Goal: Task Accomplishment & Management: Manage account settings

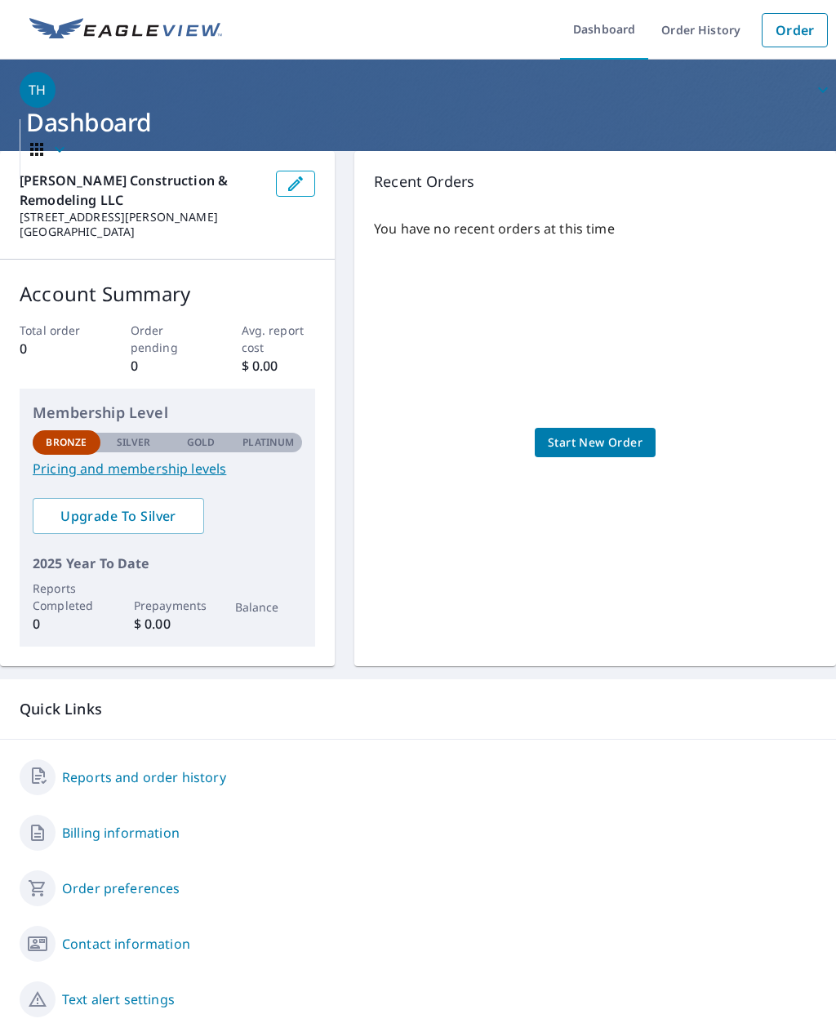
click at [578, 433] on span "Start New Order" at bounding box center [595, 443] width 95 height 20
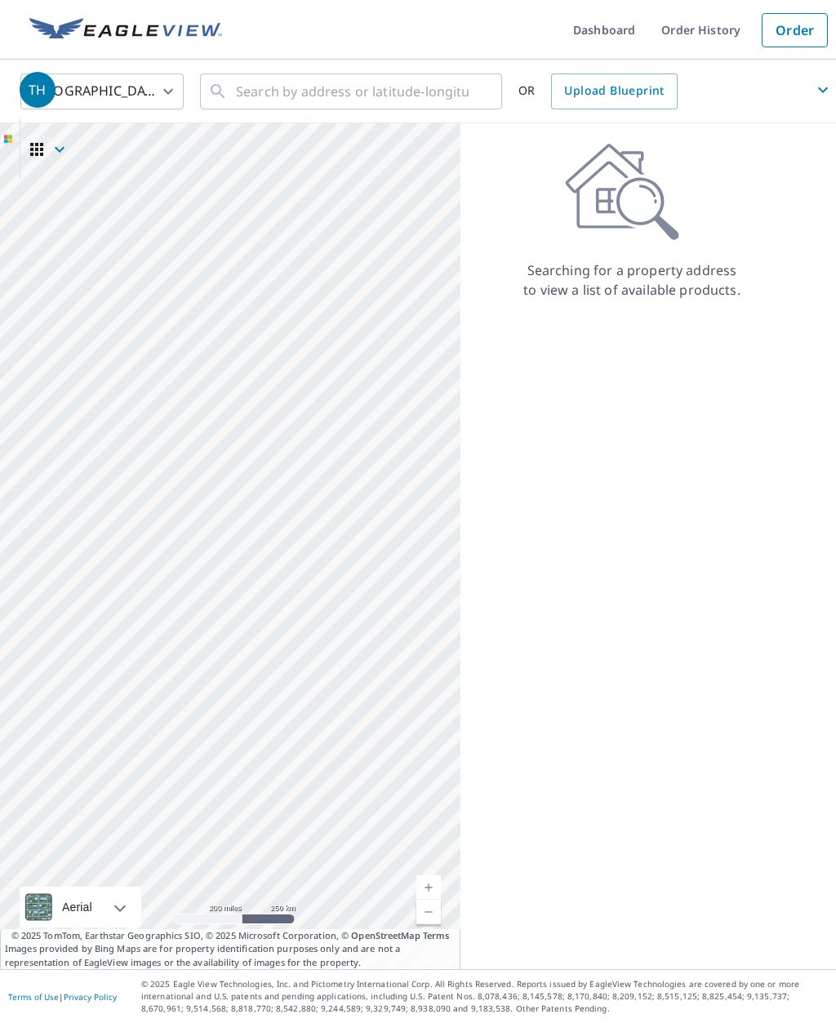
click at [292, 90] on span "TH" at bounding box center [428, 89] width 817 height 39
click at [261, 90] on span "TH" at bounding box center [428, 89] width 817 height 39
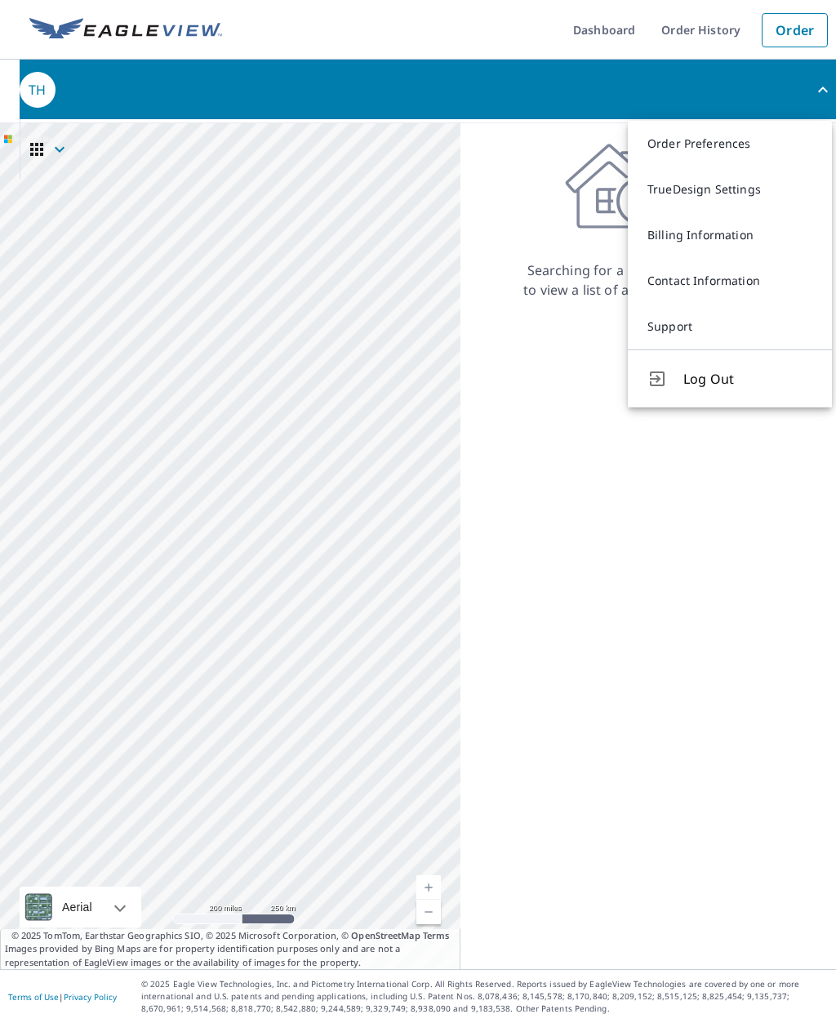
click at [238, 96] on span "TH" at bounding box center [428, 89] width 817 height 39
click at [10, 100] on div "United States US ​ ​ OR Upload Blueprint" at bounding box center [412, 91] width 809 height 38
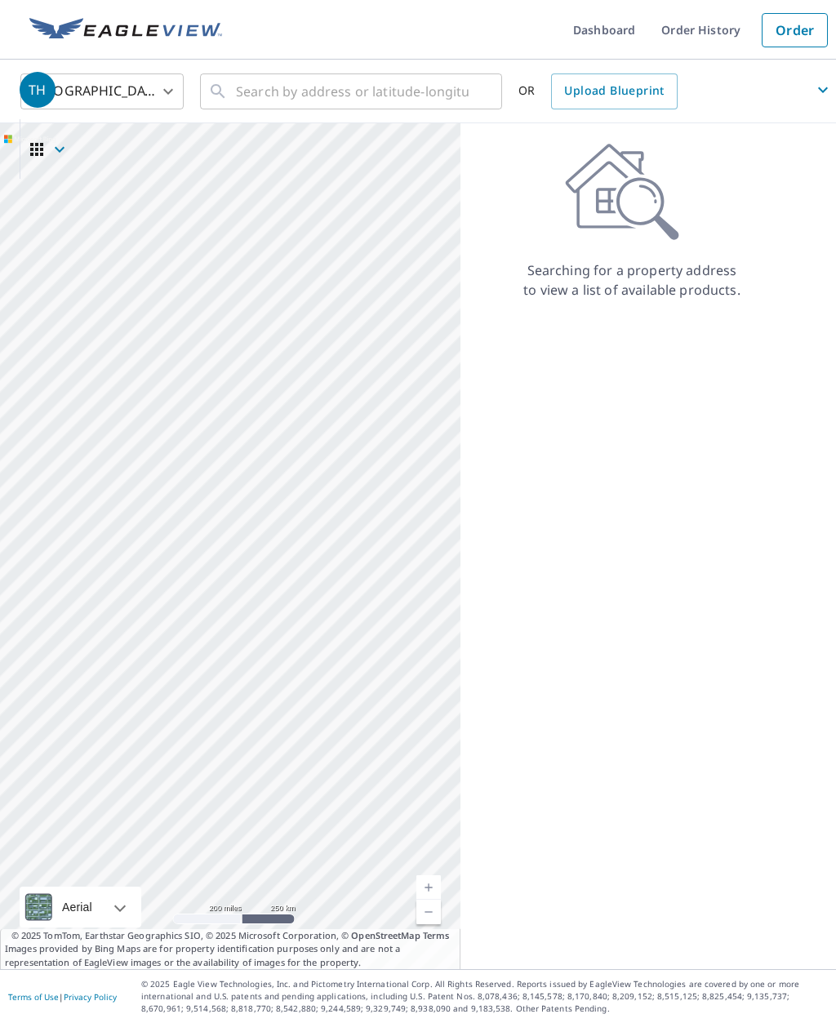
click at [233, 96] on span "TH" at bounding box center [428, 89] width 817 height 39
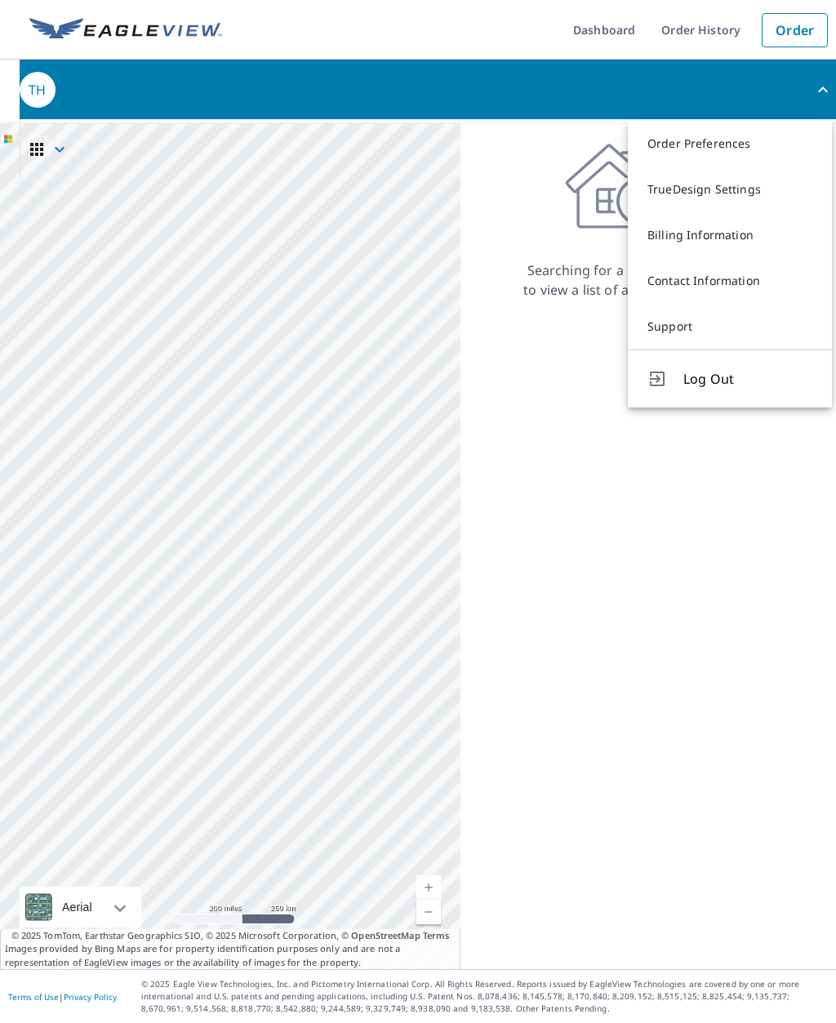
click at [214, 96] on span "TH" at bounding box center [428, 89] width 817 height 39
click at [217, 91] on span "TH" at bounding box center [428, 89] width 817 height 39
click at [21, 90] on div "TH" at bounding box center [38, 90] width 36 height 36
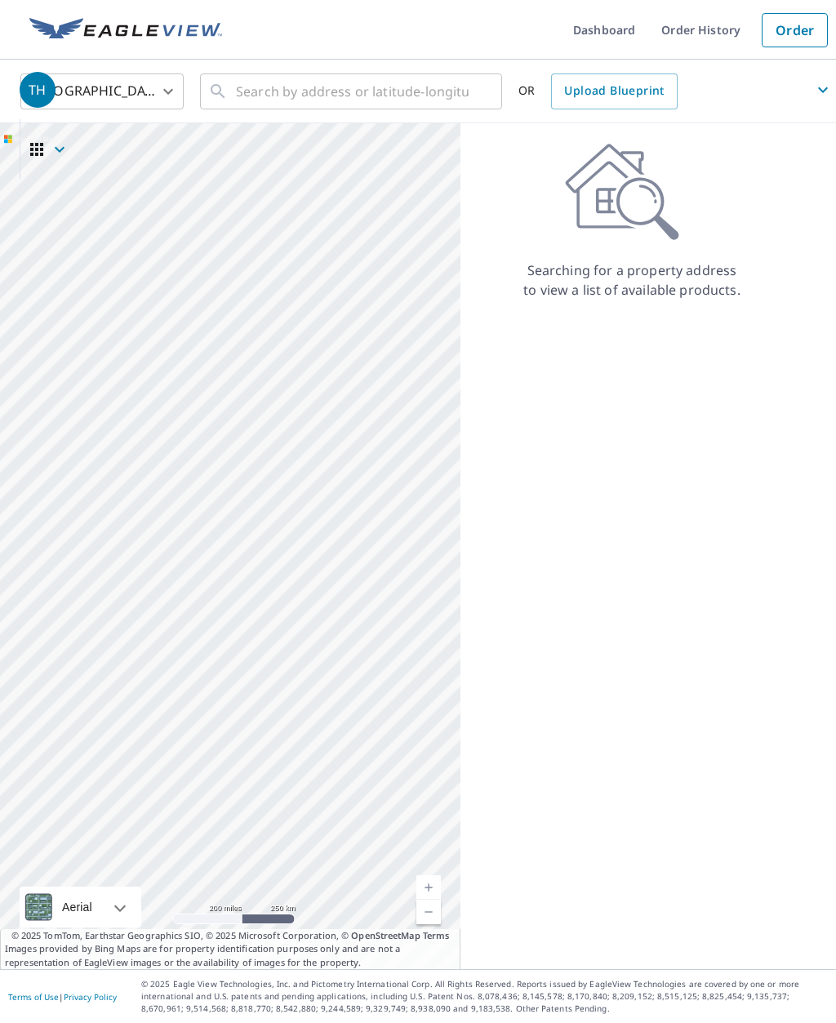
click at [4, 82] on div "United States US ​ ​ OR Upload Blueprint" at bounding box center [418, 92] width 836 height 64
click at [818, 92] on icon "button" at bounding box center [823, 90] width 20 height 20
click at [521, 589] on div "Searching for a property address to view a list of available products." at bounding box center [632, 546] width 343 height 846
click at [167, 93] on span "TH" at bounding box center [428, 89] width 817 height 39
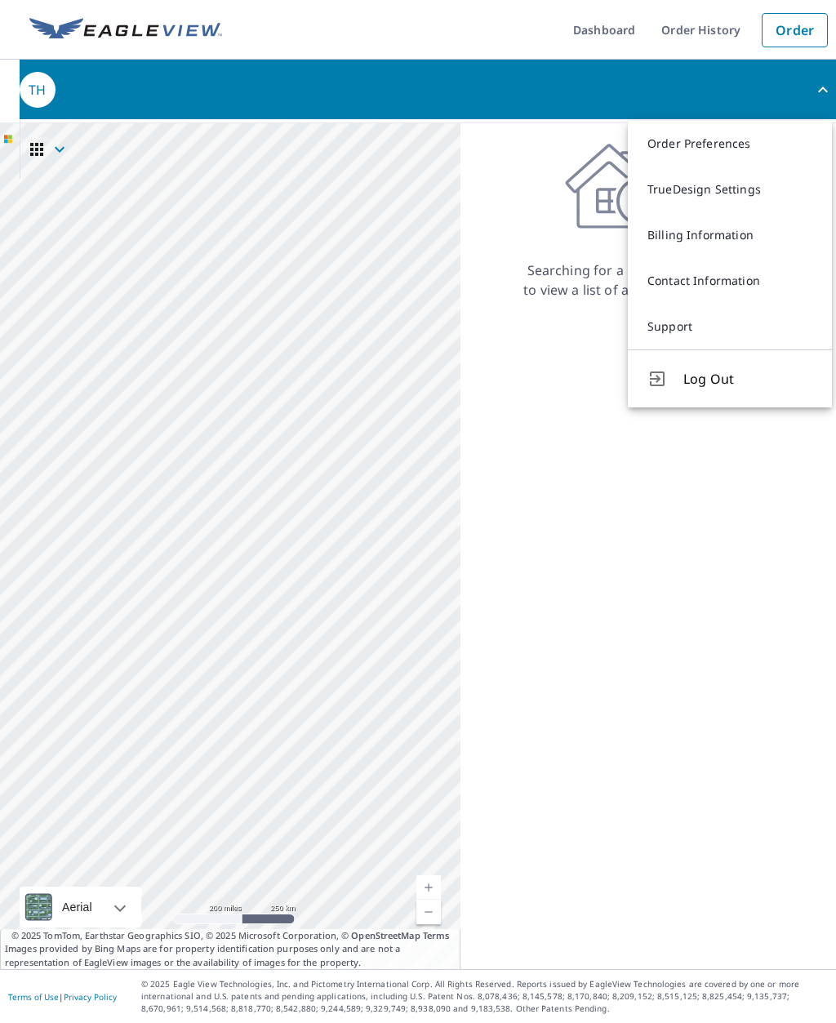
click at [729, 142] on link "Order Preferences" at bounding box center [730, 144] width 204 height 46
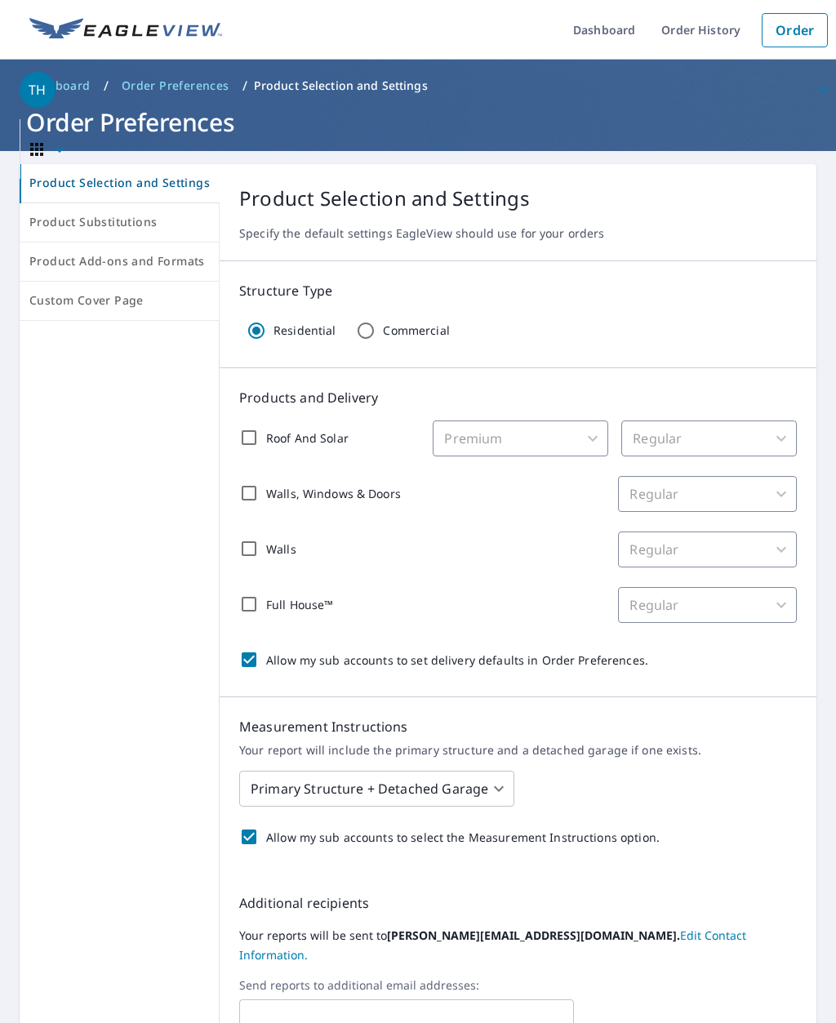
click at [244, 437] on input "Roof And Solar" at bounding box center [249, 438] width 34 height 34
checkbox input "true"
click at [236, 488] on input "Walls, Windows & Doors" at bounding box center [249, 493] width 34 height 34
checkbox input "true"
click at [241, 600] on input "Full House™" at bounding box center [249, 604] width 34 height 34
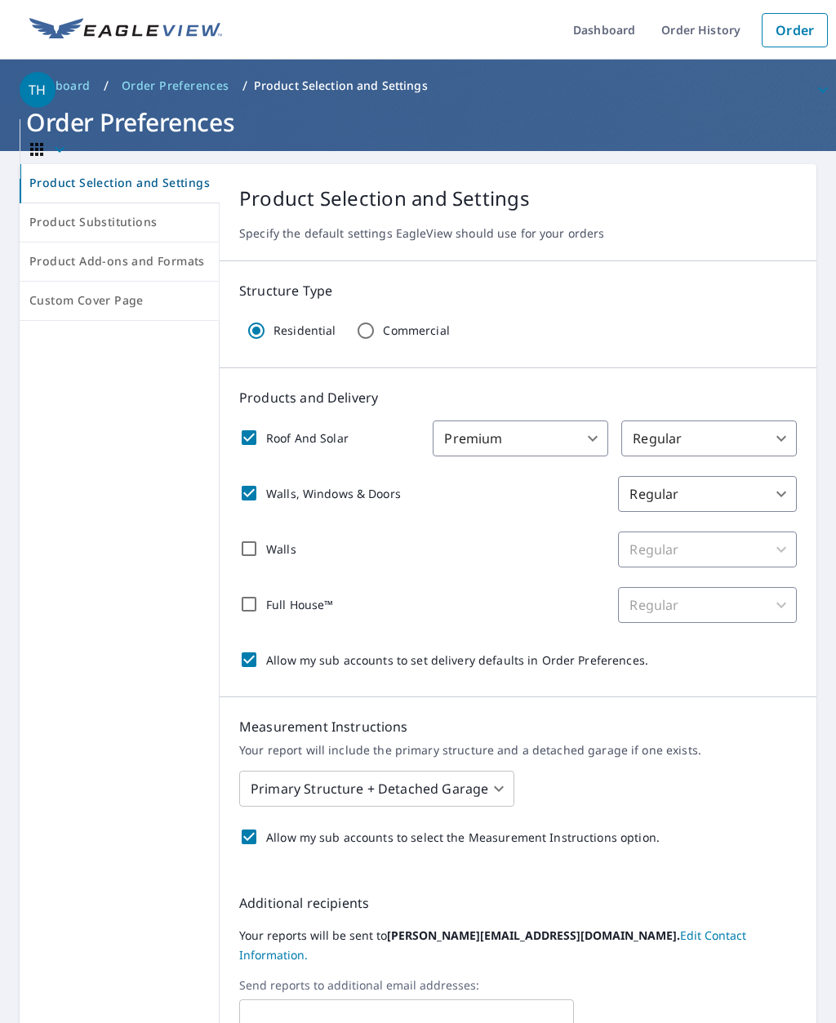
checkbox input "true"
checkbox input "false"
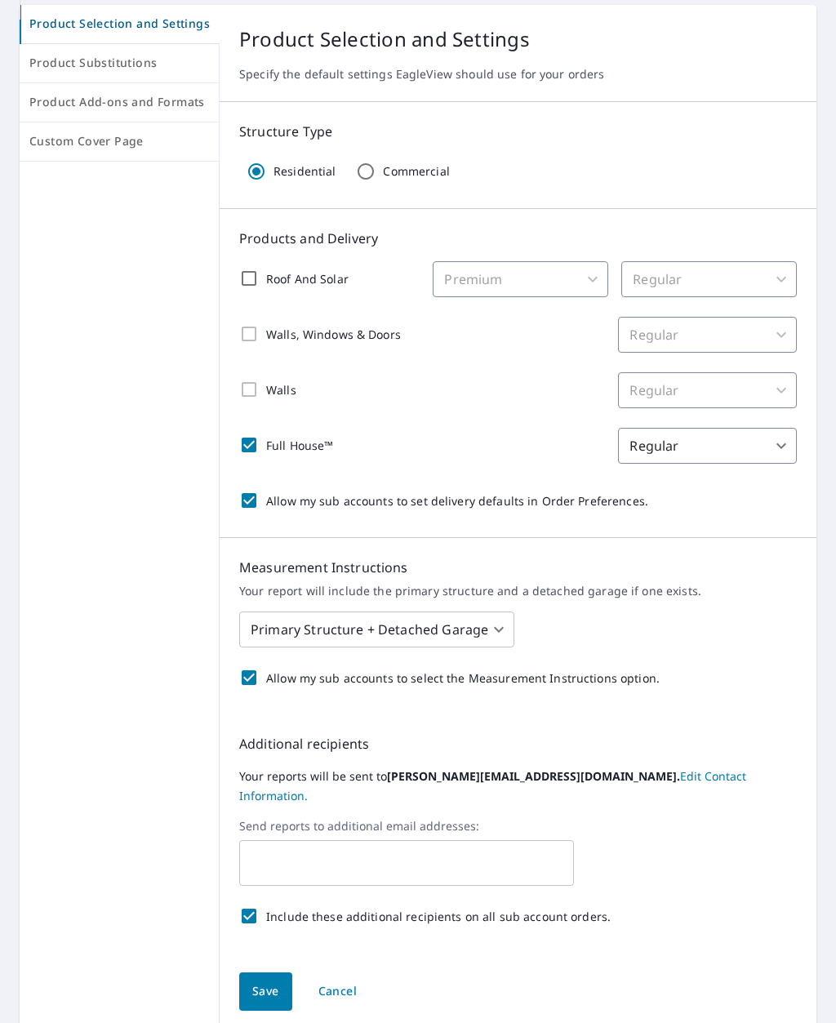
scroll to position [158, 0]
click at [486, 632] on body "TH TH Dashboard Order History Order TH Dashboard / Order Preferences / Product …" at bounding box center [418, 511] width 836 height 1023
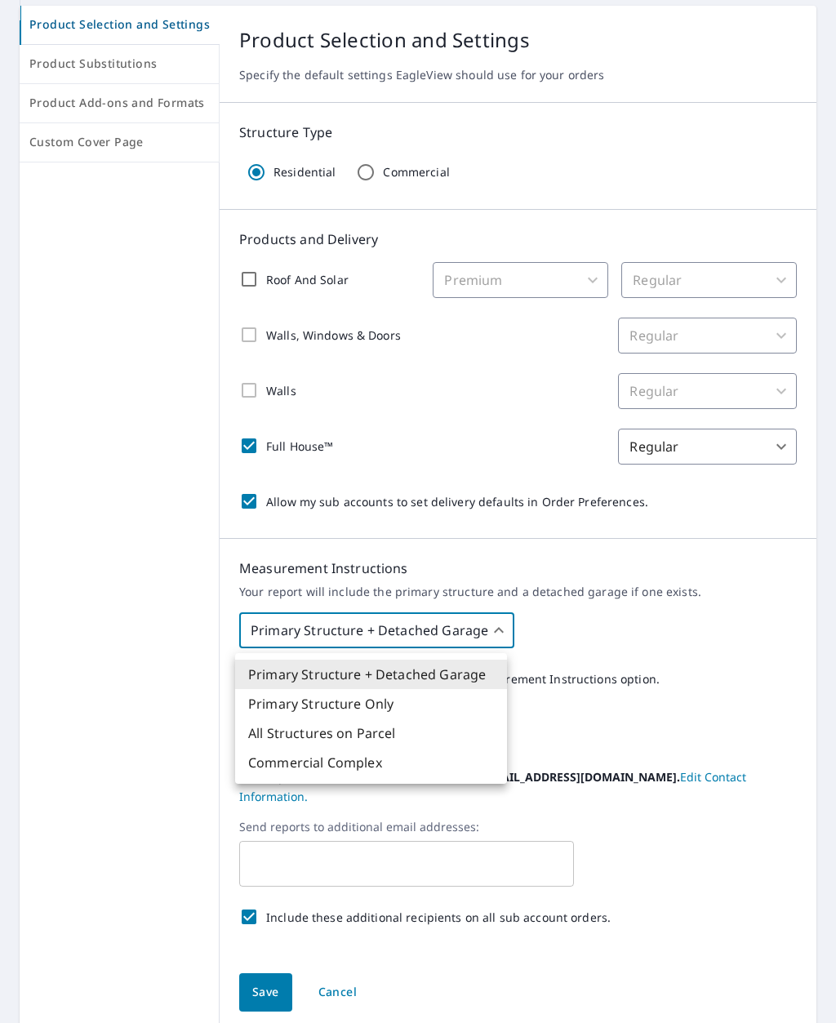
click at [289, 622] on div at bounding box center [418, 511] width 836 height 1023
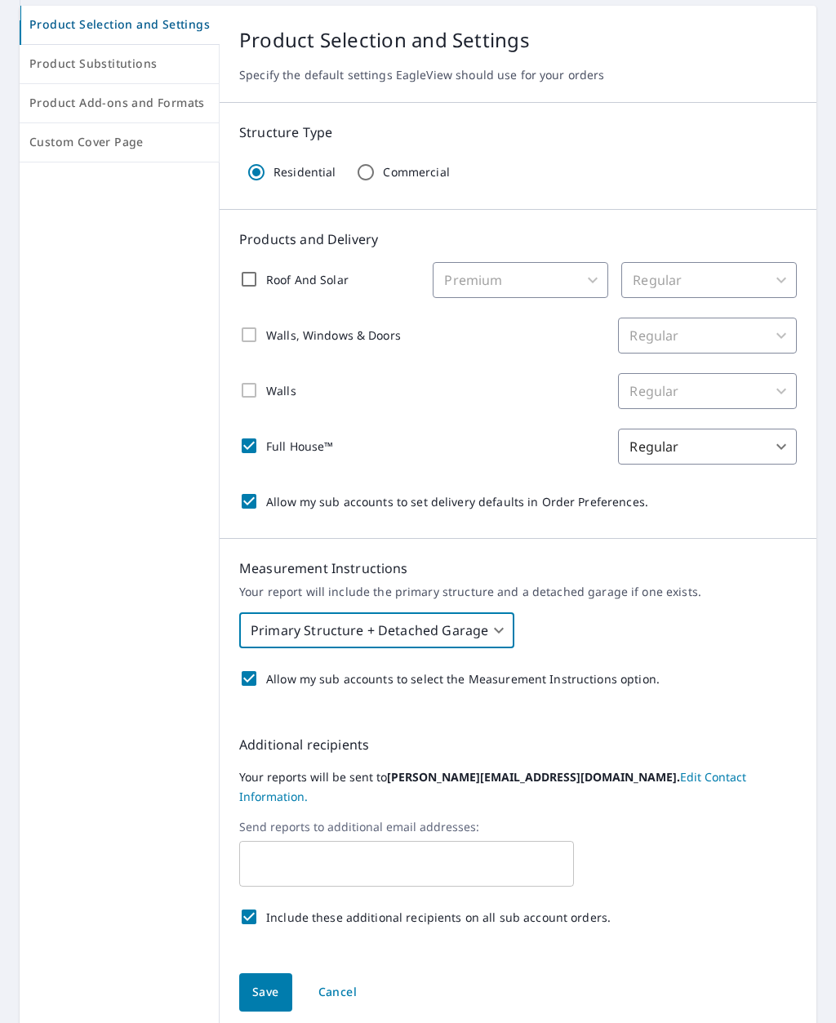
click at [254, 983] on span "Save" at bounding box center [265, 993] width 27 height 20
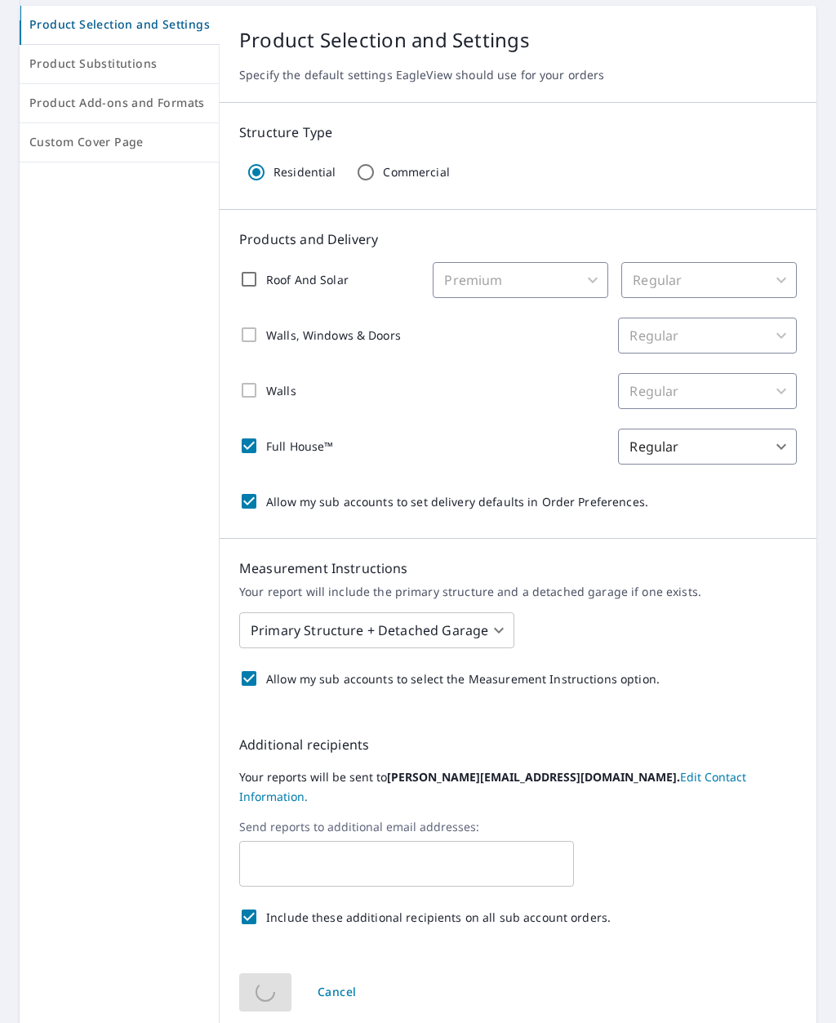
scroll to position [0, 0]
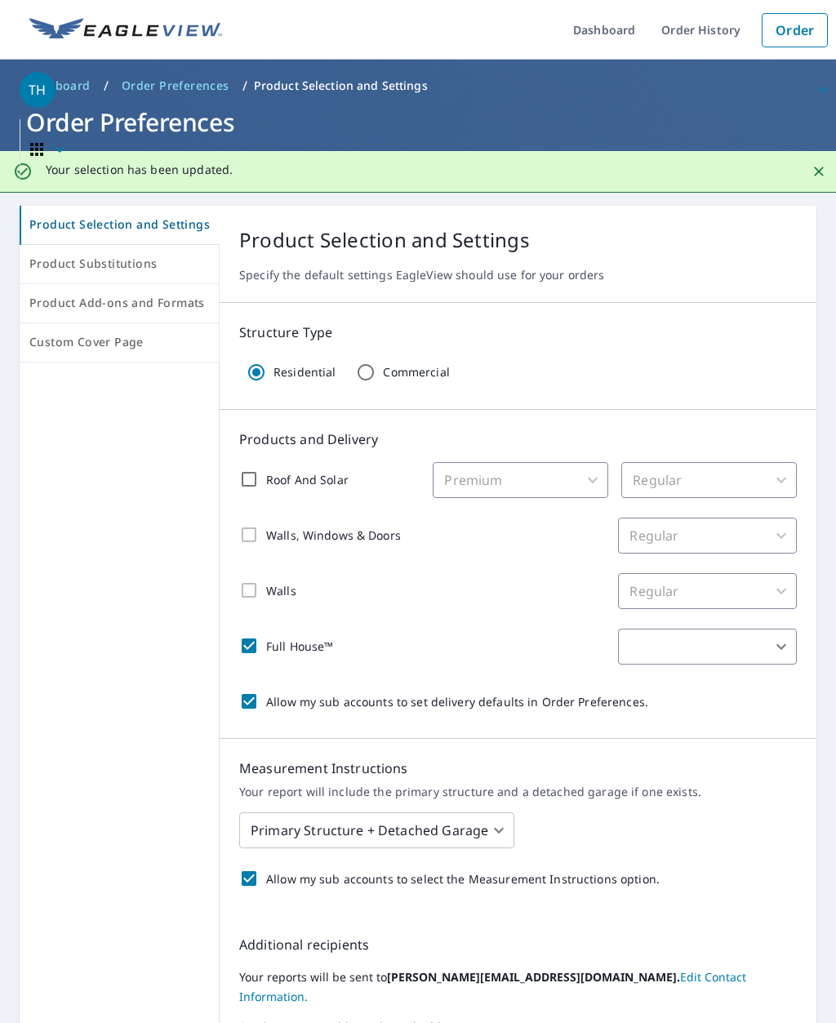
click at [56, 270] on span "Product Substitutions" at bounding box center [119, 264] width 180 height 20
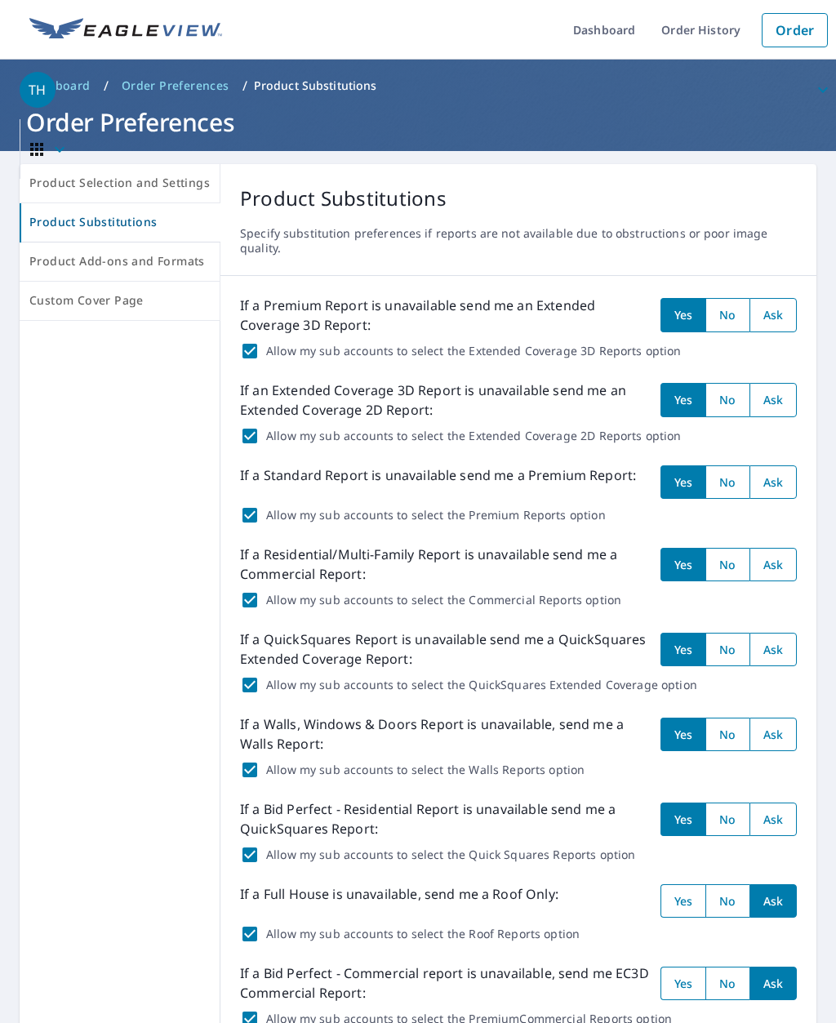
click at [47, 260] on span "Product Add-ons and Formats" at bounding box center [119, 262] width 181 height 20
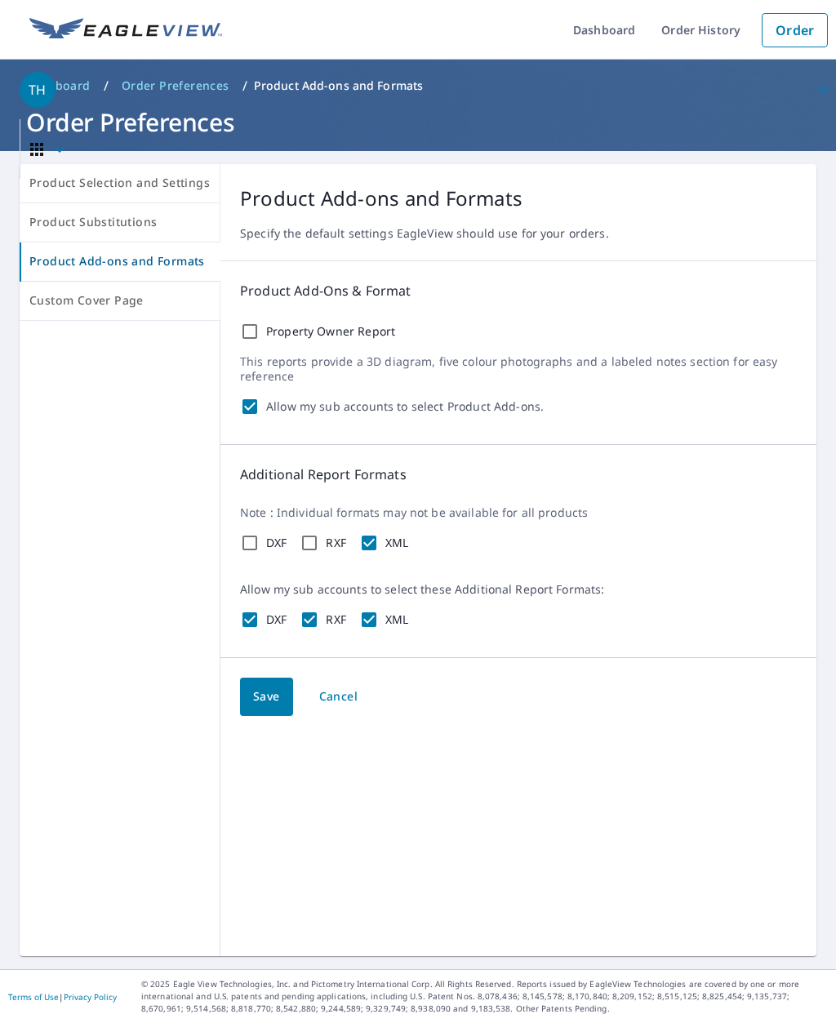
click at [56, 302] on span "Custom Cover Page" at bounding box center [119, 301] width 181 height 20
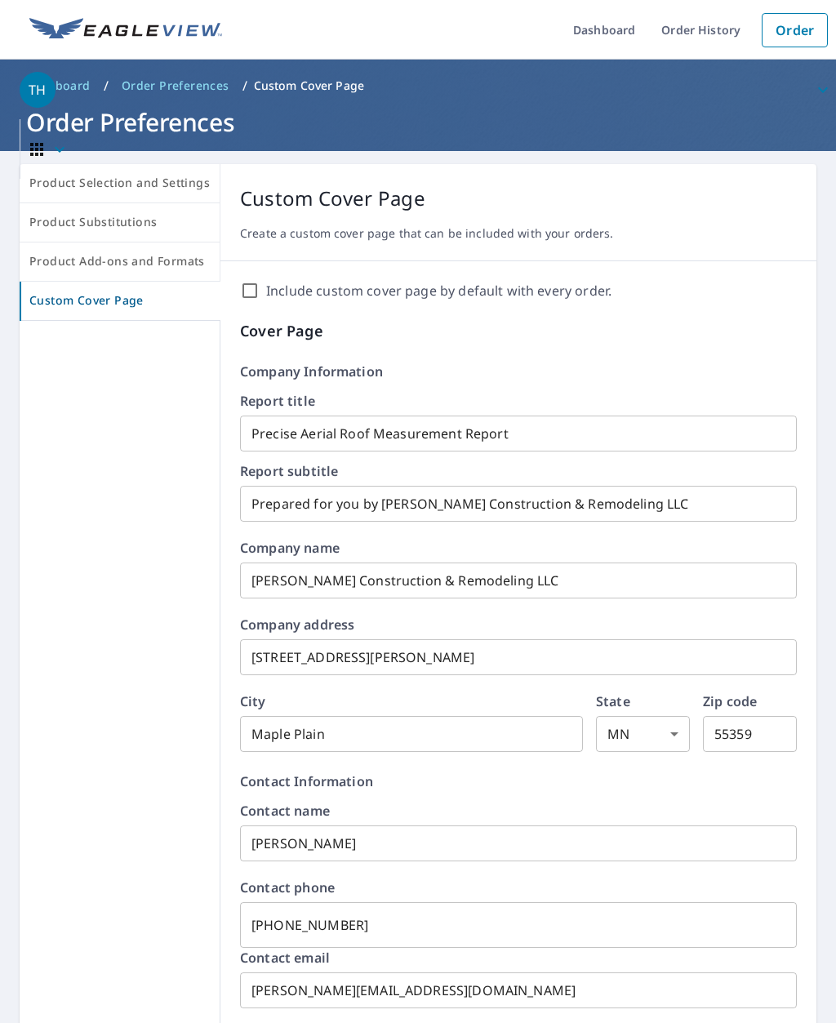
click at [34, 144] on icon "button" at bounding box center [37, 150] width 20 height 20
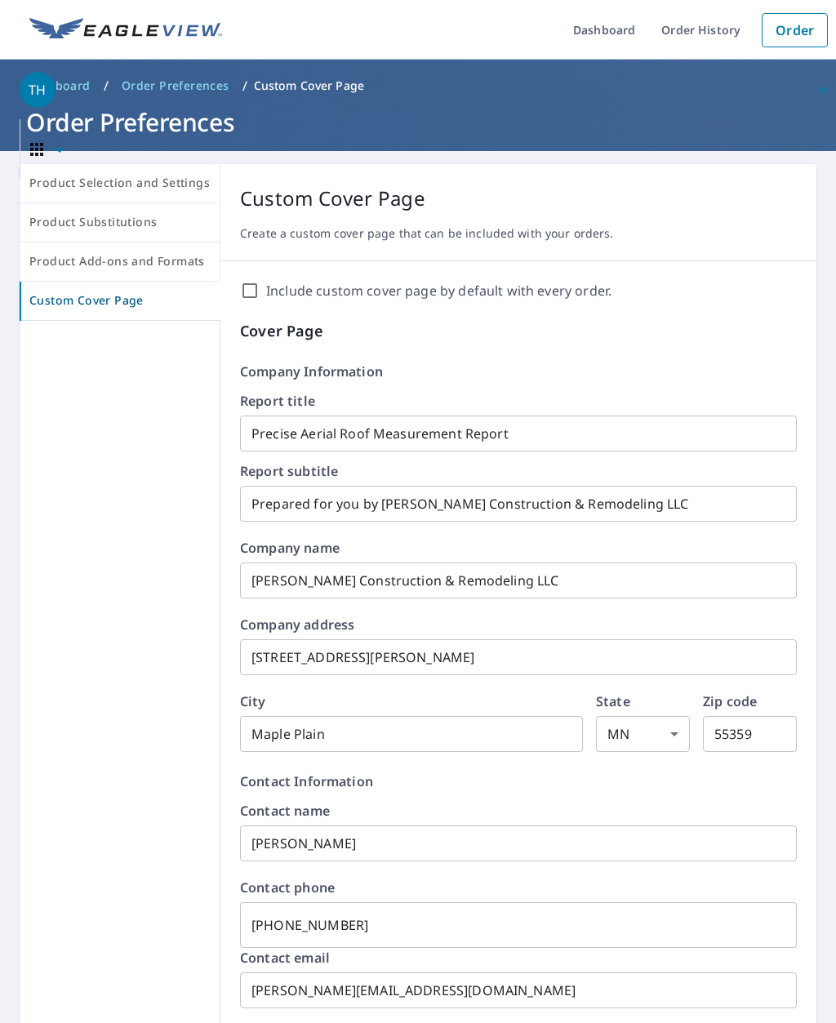
click at [78, 177] on button "button" at bounding box center [50, 149] width 60 height 60
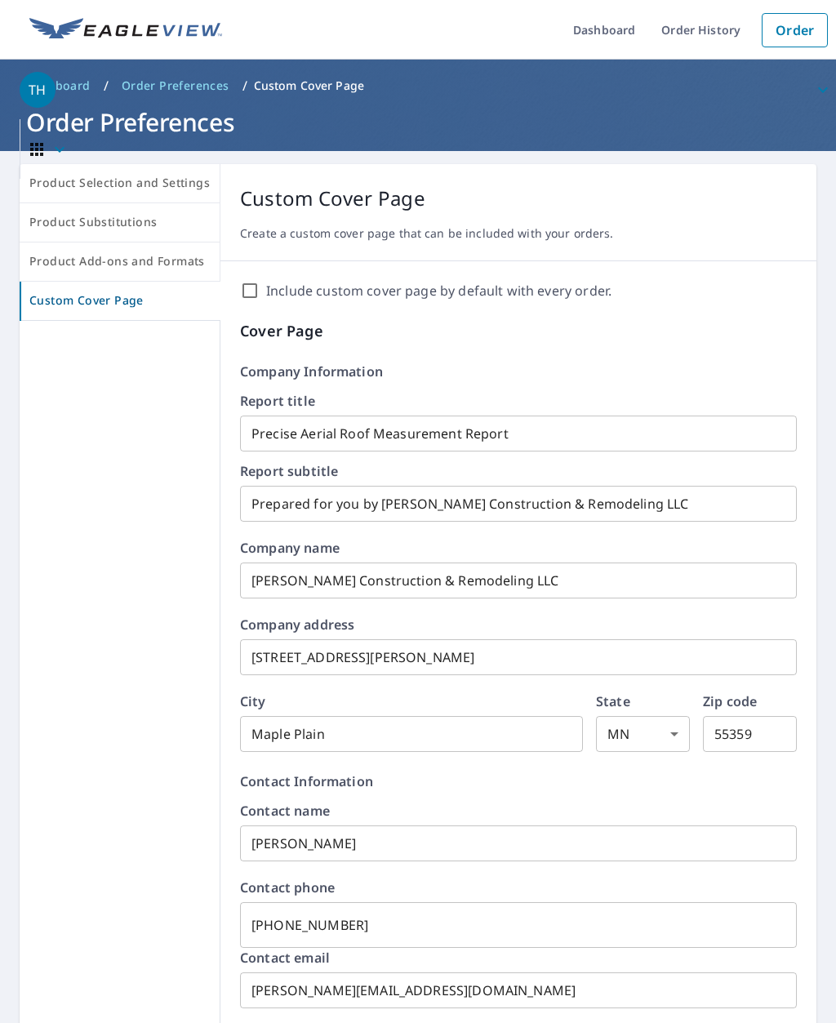
click at [163, 78] on span "TH" at bounding box center [428, 89] width 817 height 39
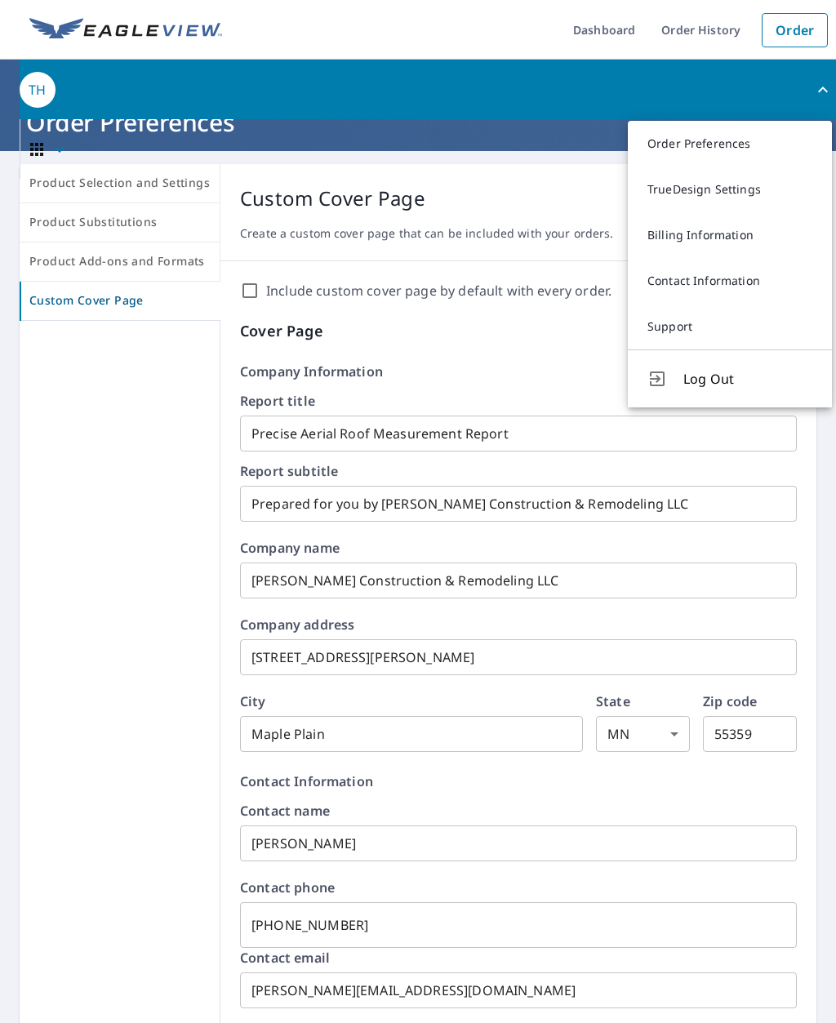
click at [95, 96] on span "TH" at bounding box center [428, 89] width 817 height 39
click at [247, 294] on input "Include custom cover page by default with every order." at bounding box center [250, 291] width 20 height 20
checkbox input "true"
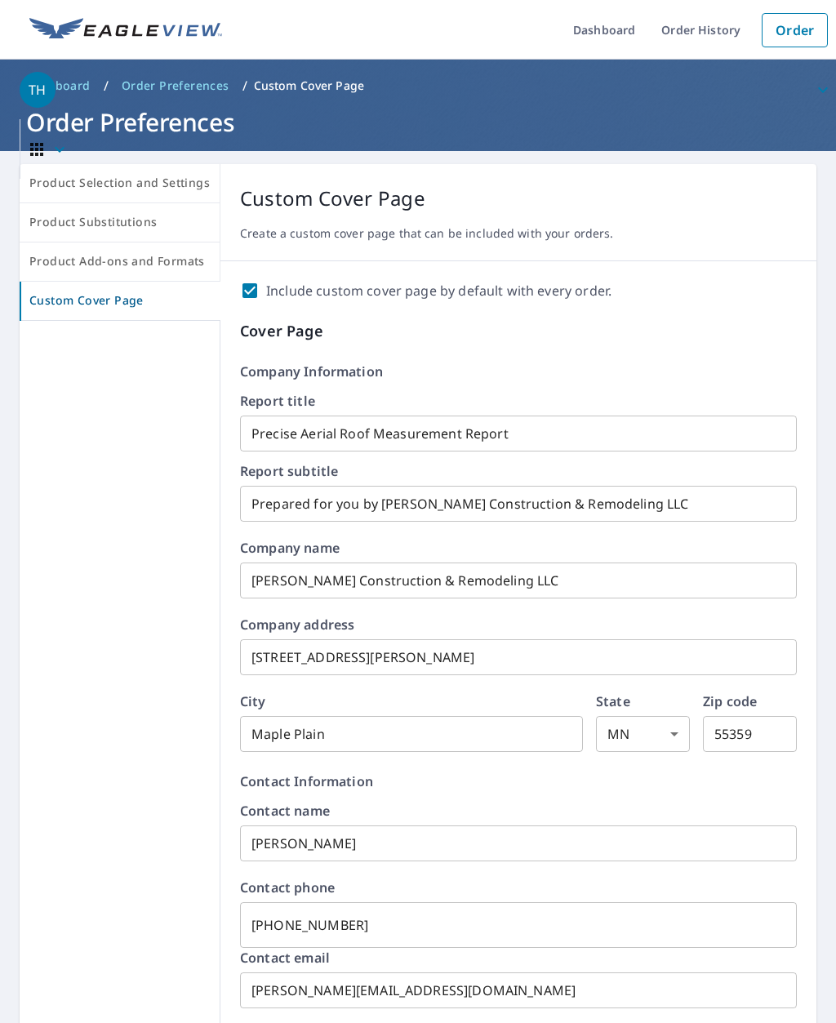
click at [795, 31] on link "Order" at bounding box center [795, 30] width 66 height 34
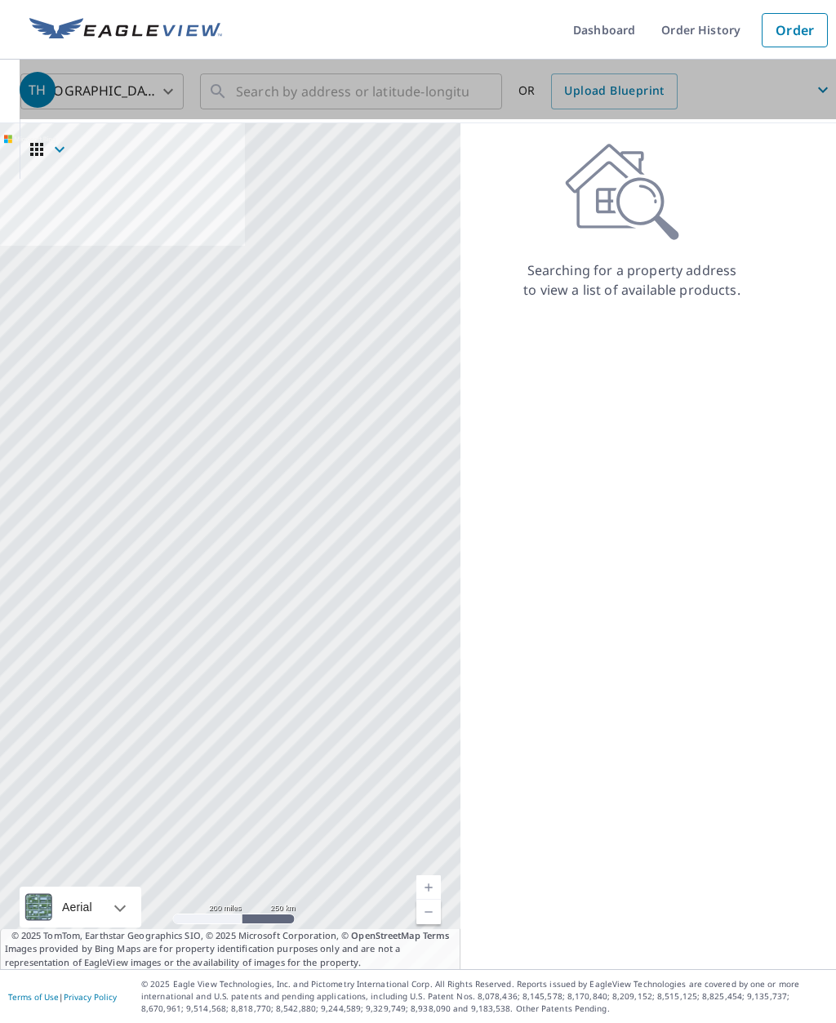
click at [279, 91] on span "TH" at bounding box center [428, 89] width 817 height 39
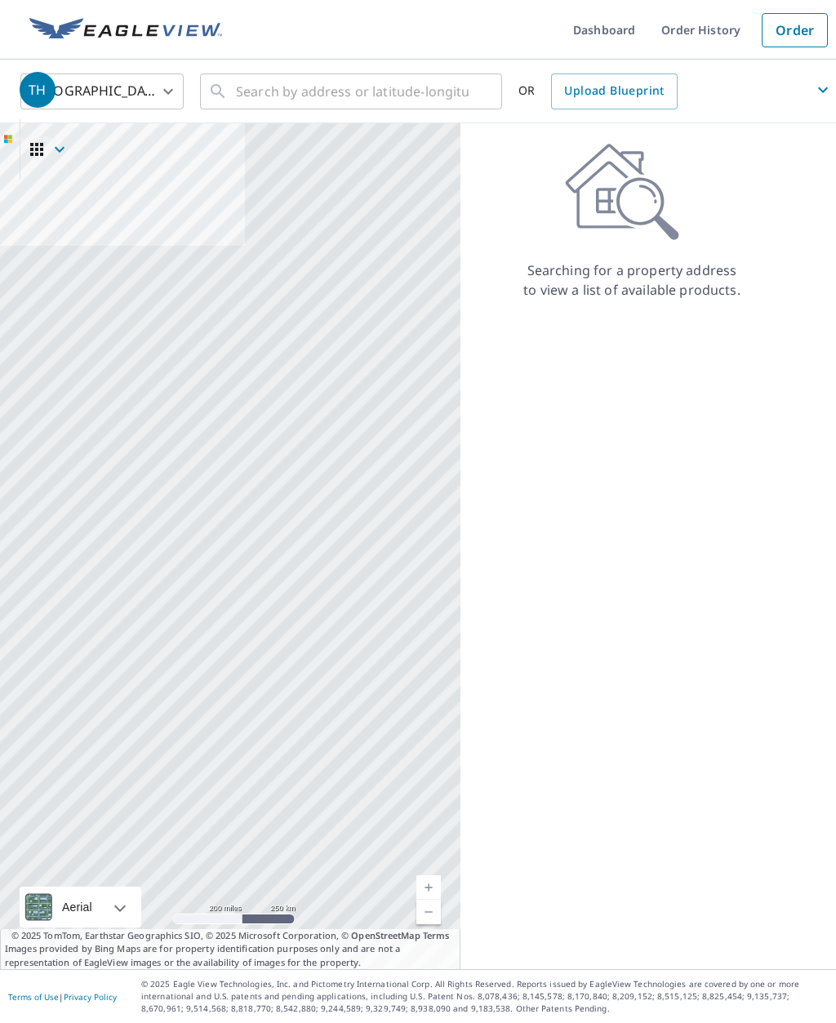
click at [12, 95] on div "United States US ​ ​ OR Upload Blueprint" at bounding box center [412, 91] width 809 height 38
click at [129, 91] on span "TH" at bounding box center [428, 89] width 817 height 39
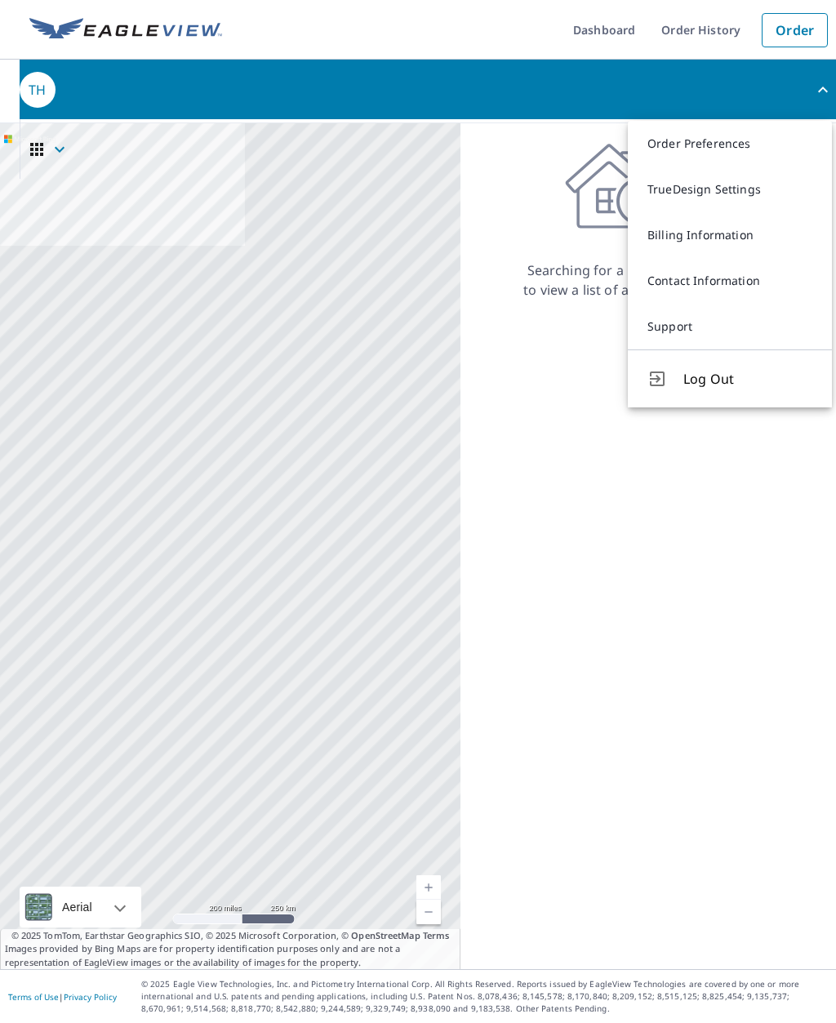
click at [159, 96] on span "TH" at bounding box center [428, 89] width 817 height 39
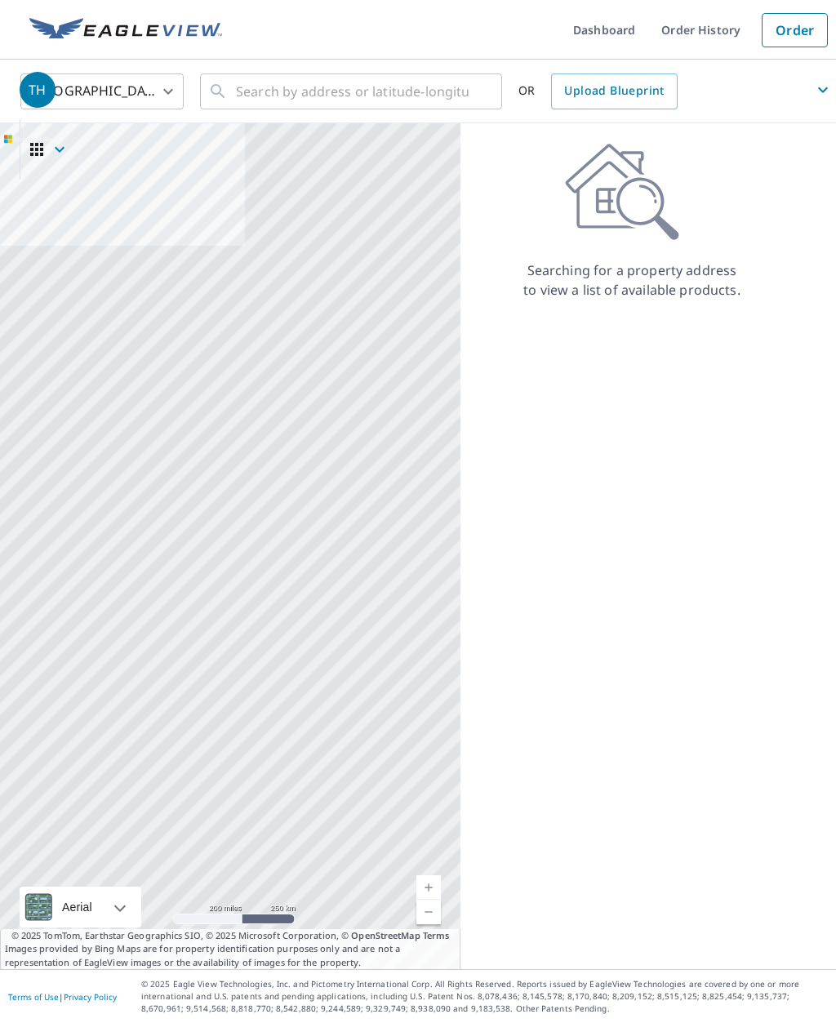
click at [513, 503] on div "Searching for a property address to view a list of available products." at bounding box center [632, 546] width 343 height 846
click at [542, 332] on div "Searching for a property address to view a list of available products." at bounding box center [632, 546] width 343 height 846
click at [589, 285] on p "Searching for a property address to view a list of available products." at bounding box center [632, 280] width 219 height 39
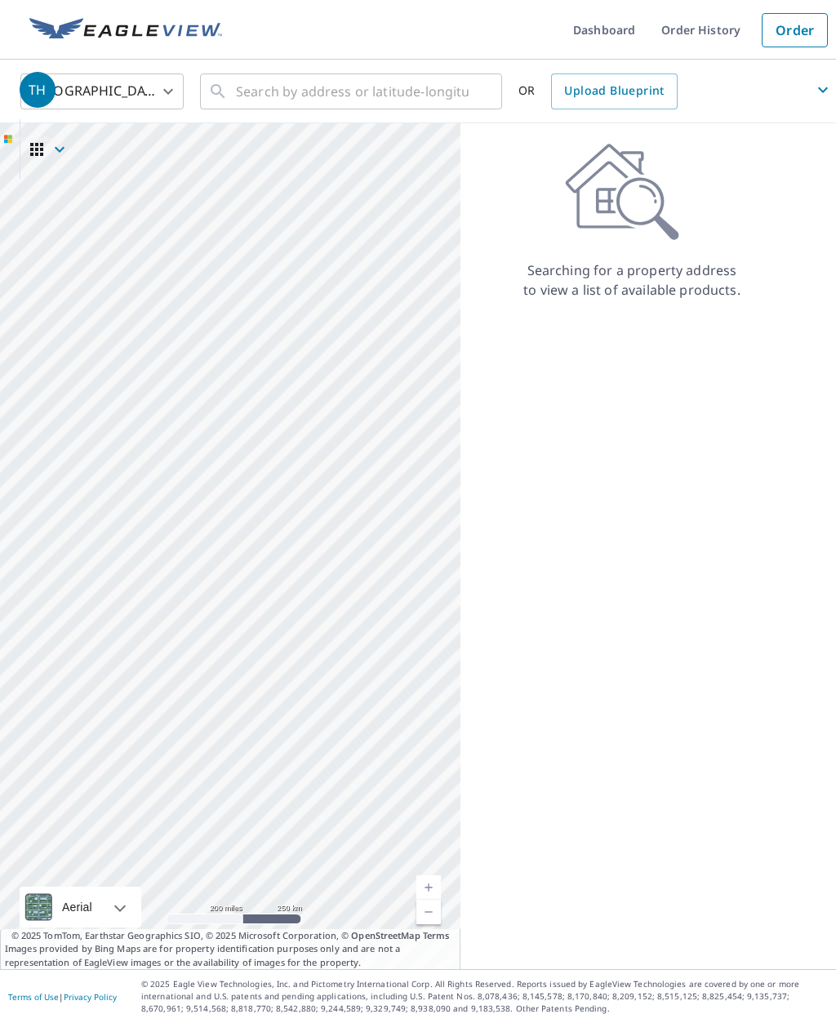
click at [220, 102] on span "TH" at bounding box center [428, 89] width 817 height 39
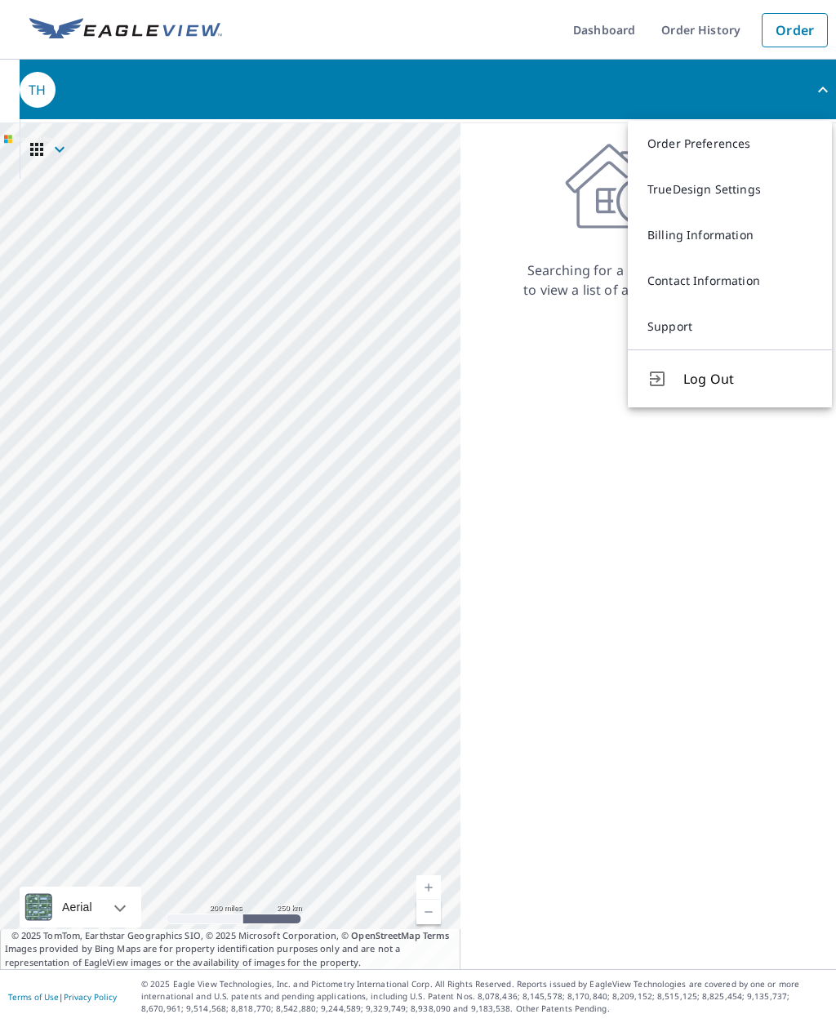
click at [210, 90] on span "TH" at bounding box center [428, 89] width 817 height 39
click at [193, 89] on span "TH" at bounding box center [428, 89] width 817 height 39
click at [207, 86] on span "TH" at bounding box center [428, 89] width 817 height 39
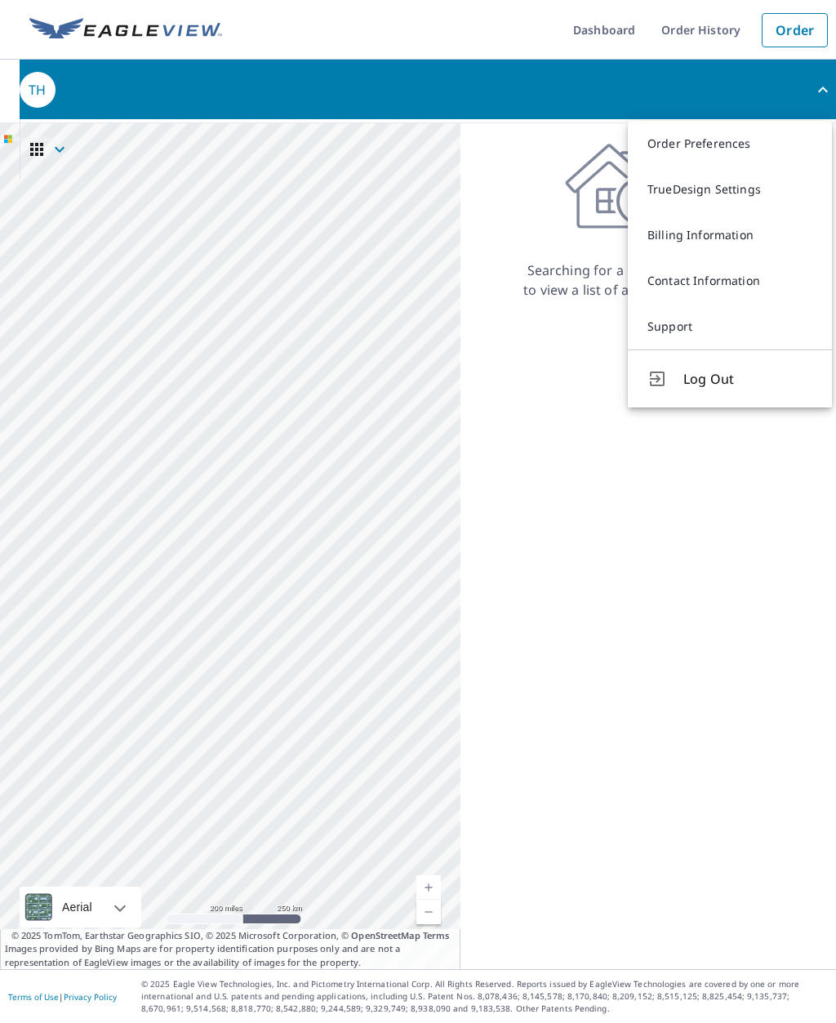
click at [212, 91] on span "TH" at bounding box center [428, 89] width 817 height 39
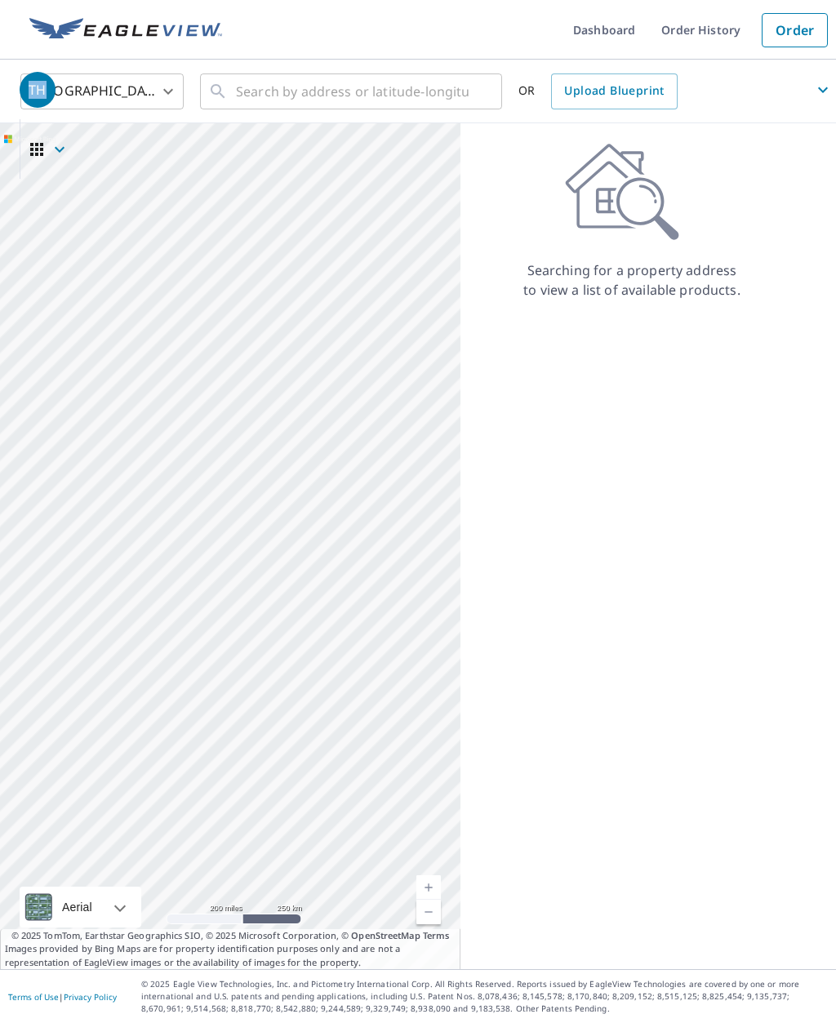
click at [276, 99] on span "TH" at bounding box center [428, 89] width 817 height 39
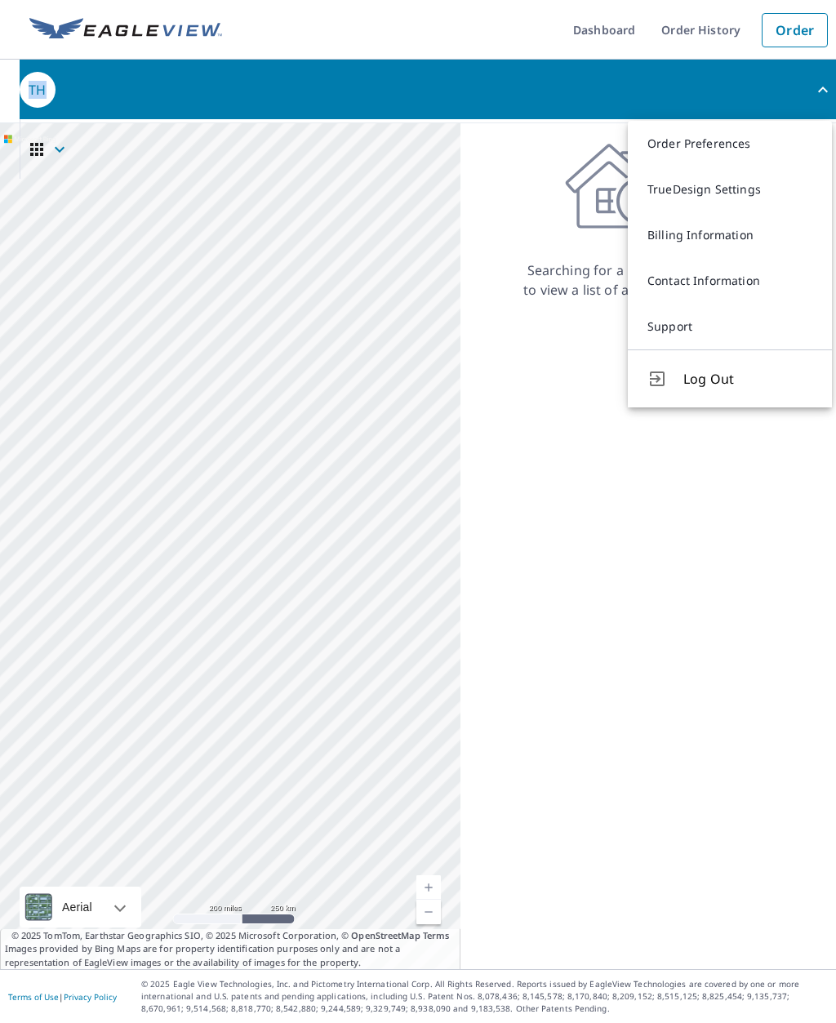
click at [577, 595] on div "Searching for a property address to view a list of available products." at bounding box center [632, 546] width 343 height 846
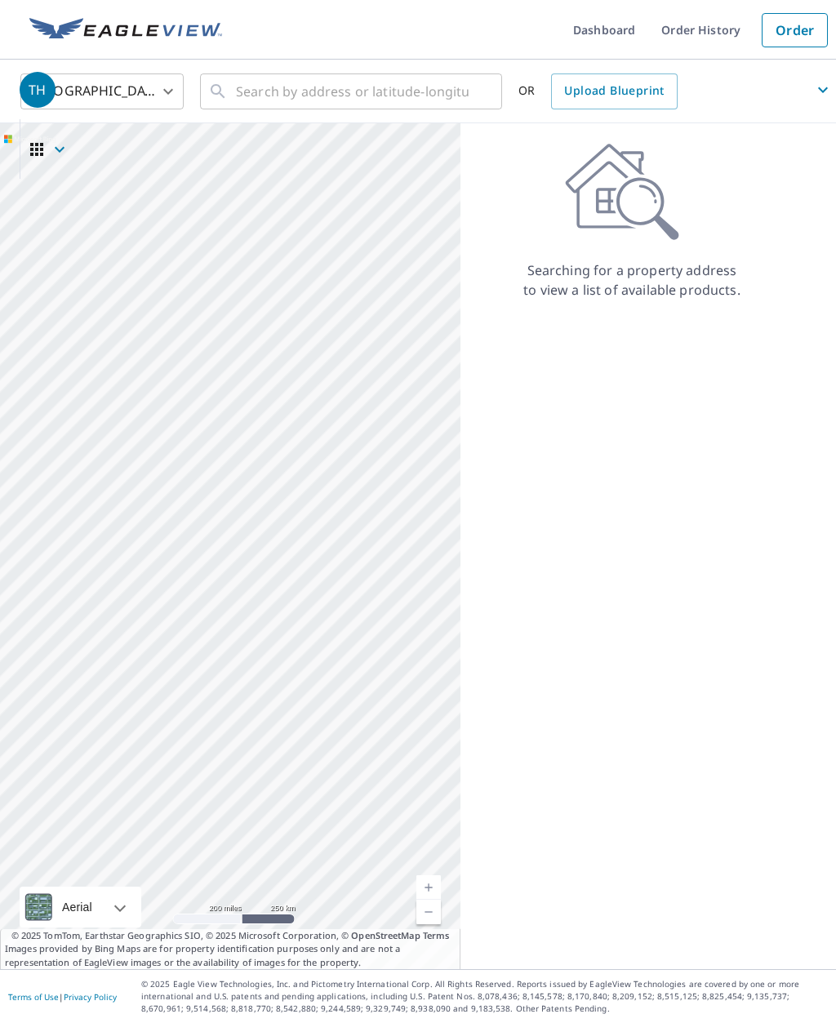
click at [635, 83] on span "TH" at bounding box center [428, 89] width 817 height 39
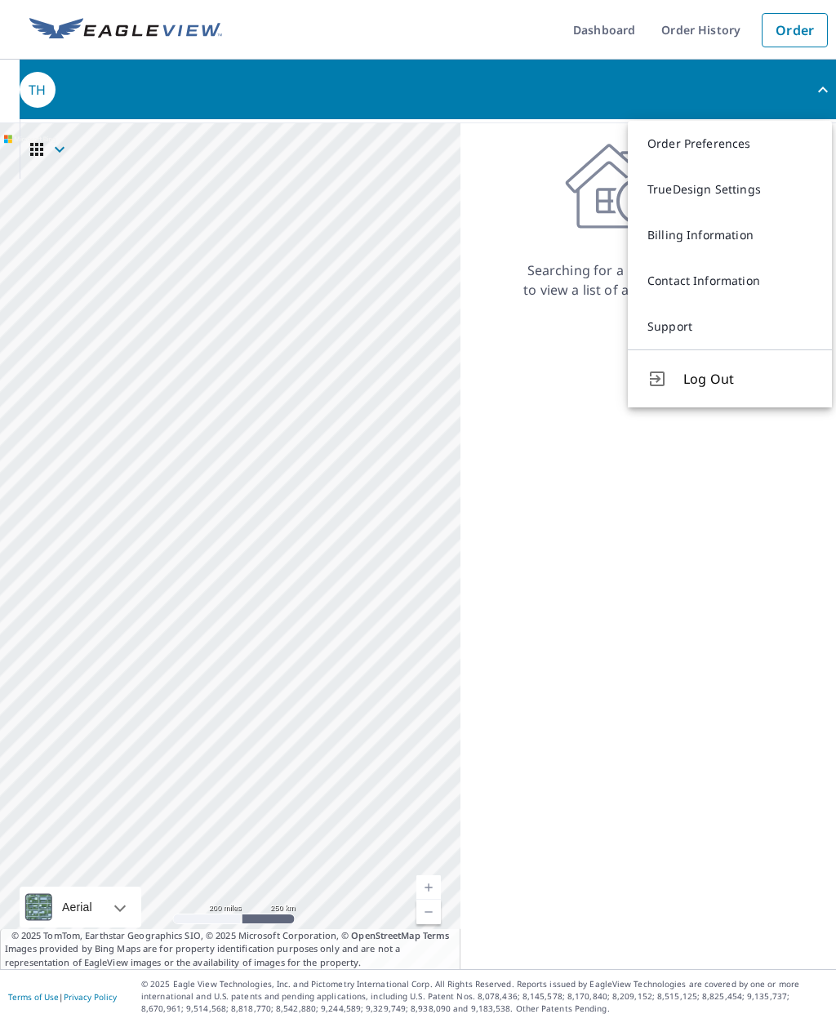
click at [712, 147] on link "Order Preferences" at bounding box center [730, 144] width 204 height 46
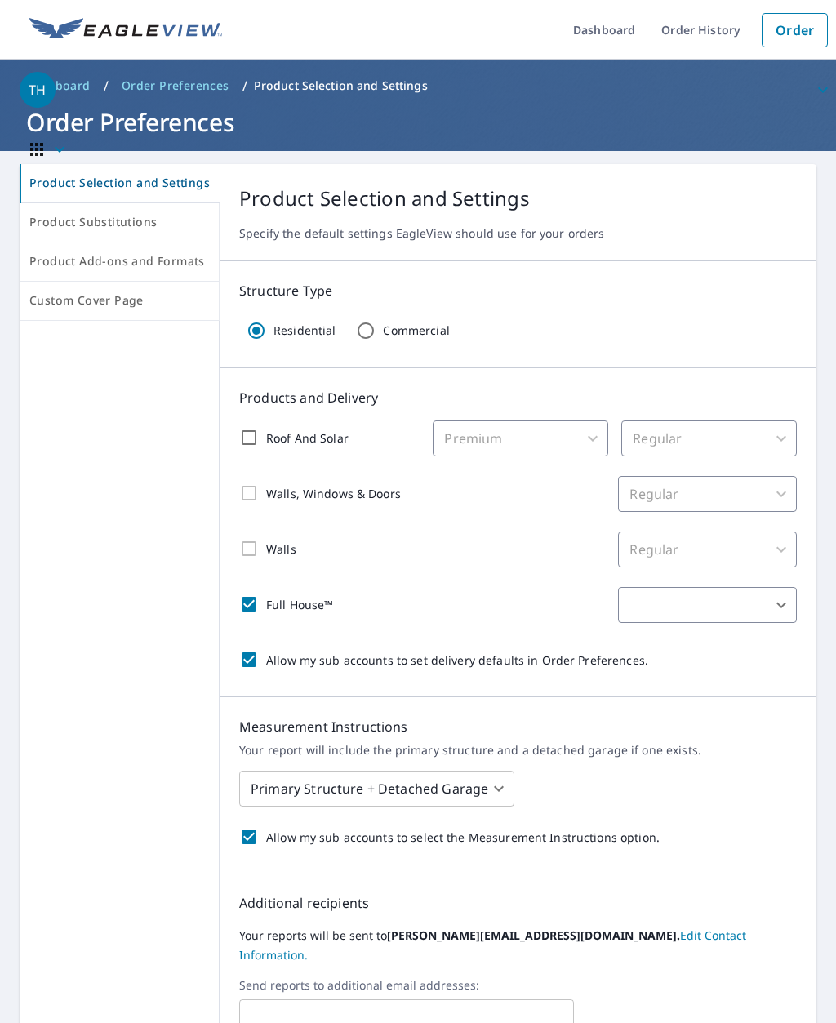
click at [797, 33] on link "Order" at bounding box center [795, 30] width 66 height 34
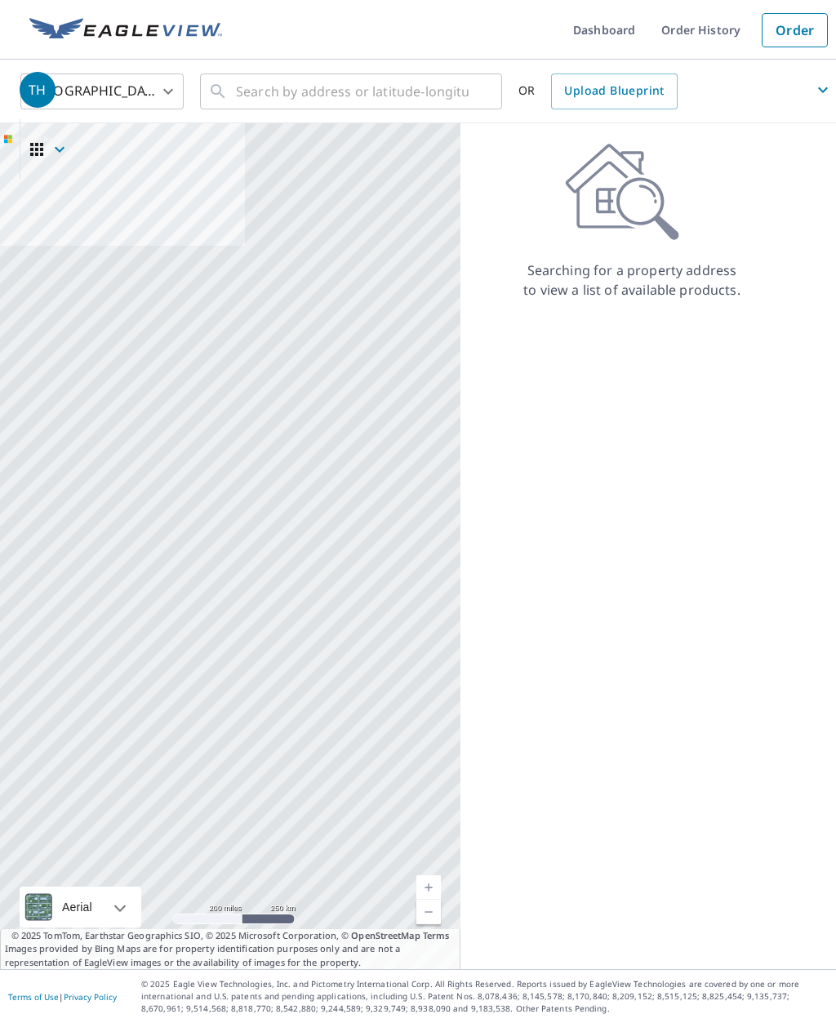
click at [626, 212] on icon at bounding box center [622, 192] width 114 height 98
click at [664, 225] on icon at bounding box center [648, 208] width 62 height 62
click at [695, 272] on p "Searching for a property address to view a list of available products." at bounding box center [632, 280] width 219 height 39
click at [642, 196] on icon at bounding box center [622, 192] width 114 height 98
click at [640, 198] on icon at bounding box center [622, 192] width 114 height 98
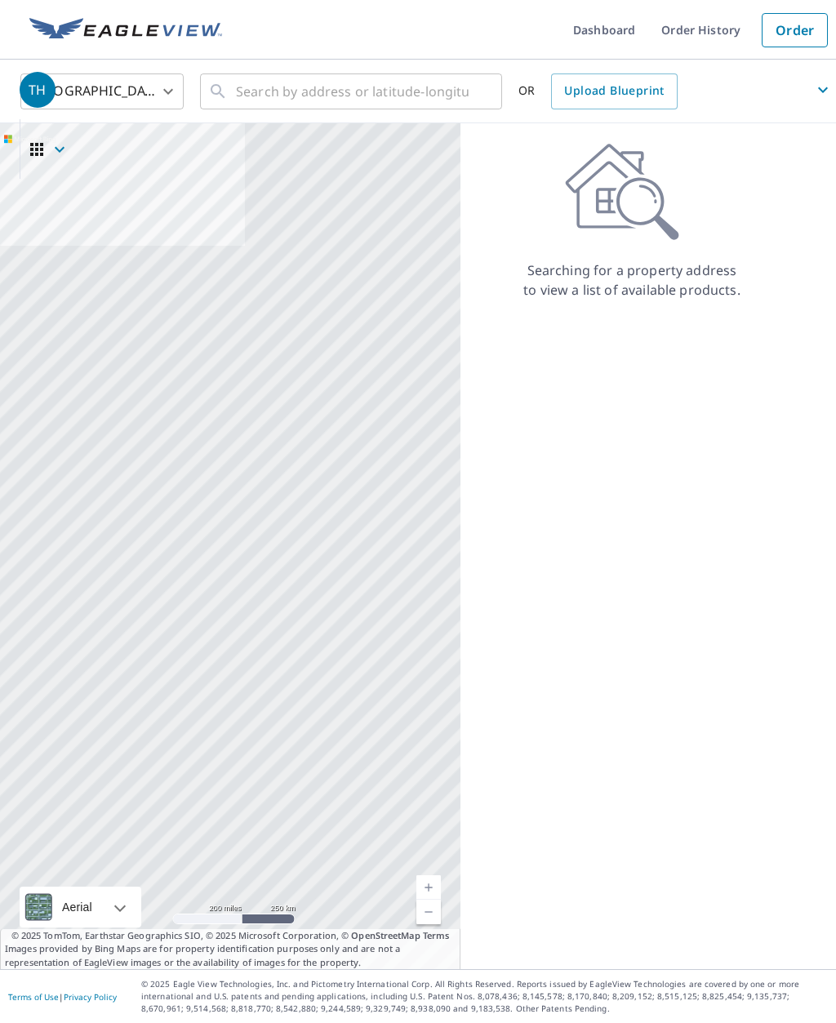
click at [644, 196] on icon at bounding box center [622, 192] width 114 height 98
click at [653, 206] on icon at bounding box center [622, 192] width 114 height 98
click at [657, 199] on icon at bounding box center [622, 192] width 114 height 98
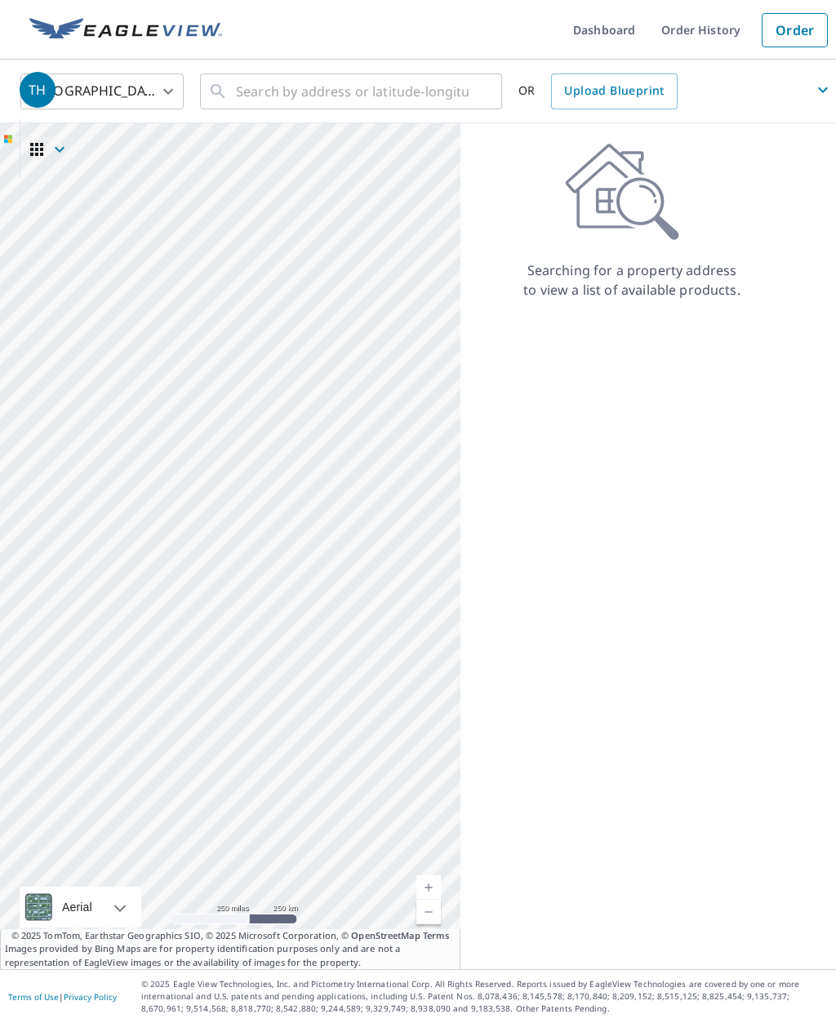
click at [427, 900] on link "Current Level 5, Zoom In" at bounding box center [429, 888] width 25 height 25
click at [427, 900] on link "Current Level 6, Zoom In" at bounding box center [429, 888] width 25 height 25
click at [431, 900] on link "Current Level 7, Zoom In" at bounding box center [429, 888] width 25 height 25
click at [426, 900] on link "Current Level 8, Zoom In" at bounding box center [429, 888] width 25 height 25
click at [422, 900] on link "Current Level 9, Zoom In" at bounding box center [429, 888] width 25 height 25
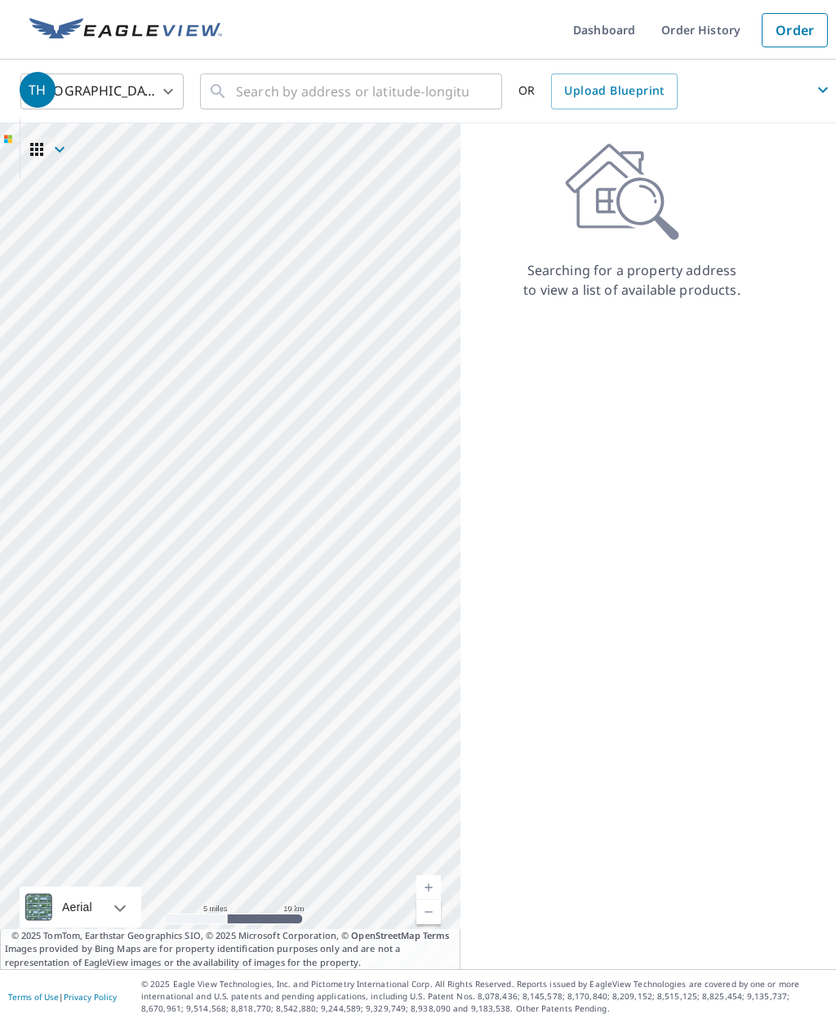
click at [427, 900] on link "Current Level 10, Zoom In" at bounding box center [429, 888] width 25 height 25
click at [426, 900] on link "Current Level 11, Zoom In" at bounding box center [429, 888] width 25 height 25
click at [428, 900] on link "Current Level 12, Zoom In" at bounding box center [429, 888] width 25 height 25
click at [424, 900] on link "Current Level 13, Zoom In" at bounding box center [429, 888] width 25 height 25
click at [422, 900] on link "Current Level 14, Zoom In" at bounding box center [429, 888] width 25 height 25
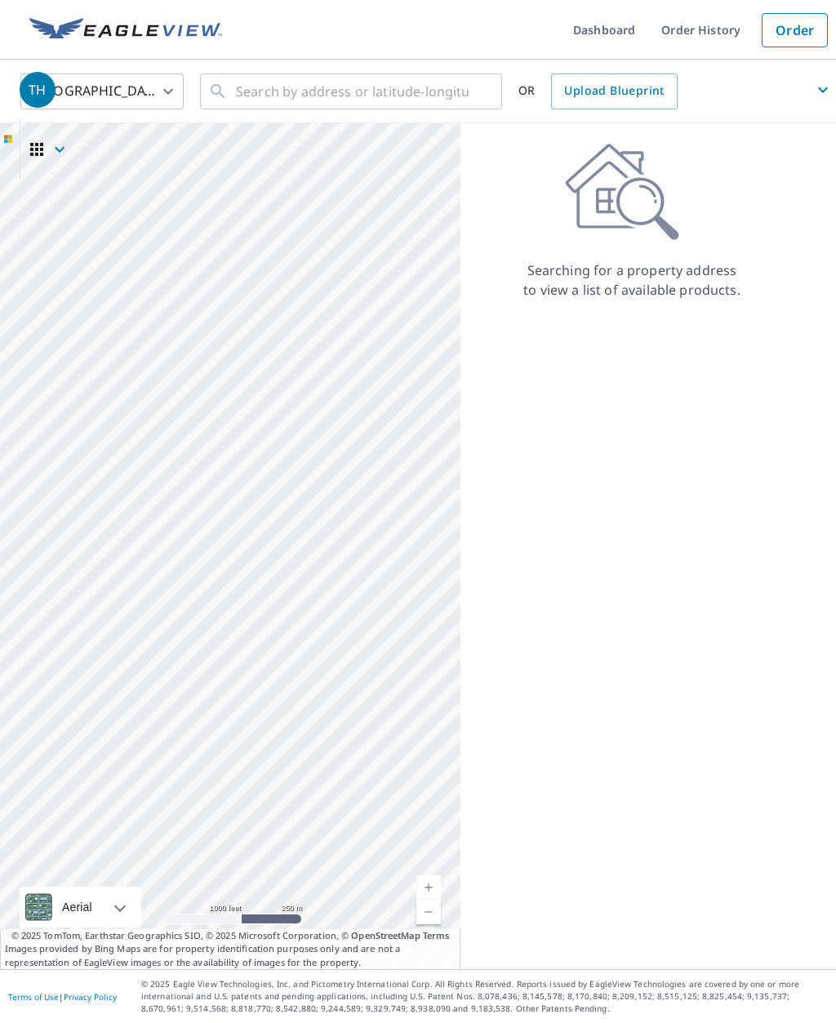
click at [428, 900] on link "Current Level 15, Zoom In" at bounding box center [429, 888] width 25 height 25
click at [422, 900] on link "Current Level 16, Zoom In" at bounding box center [429, 888] width 25 height 25
click at [426, 900] on link "Current Level 5, Zoom In" at bounding box center [429, 888] width 25 height 25
click at [426, 900] on link "Current Level 6, Zoom In" at bounding box center [429, 888] width 25 height 25
click at [422, 900] on link "Current Level 7, Zoom In" at bounding box center [429, 888] width 25 height 25
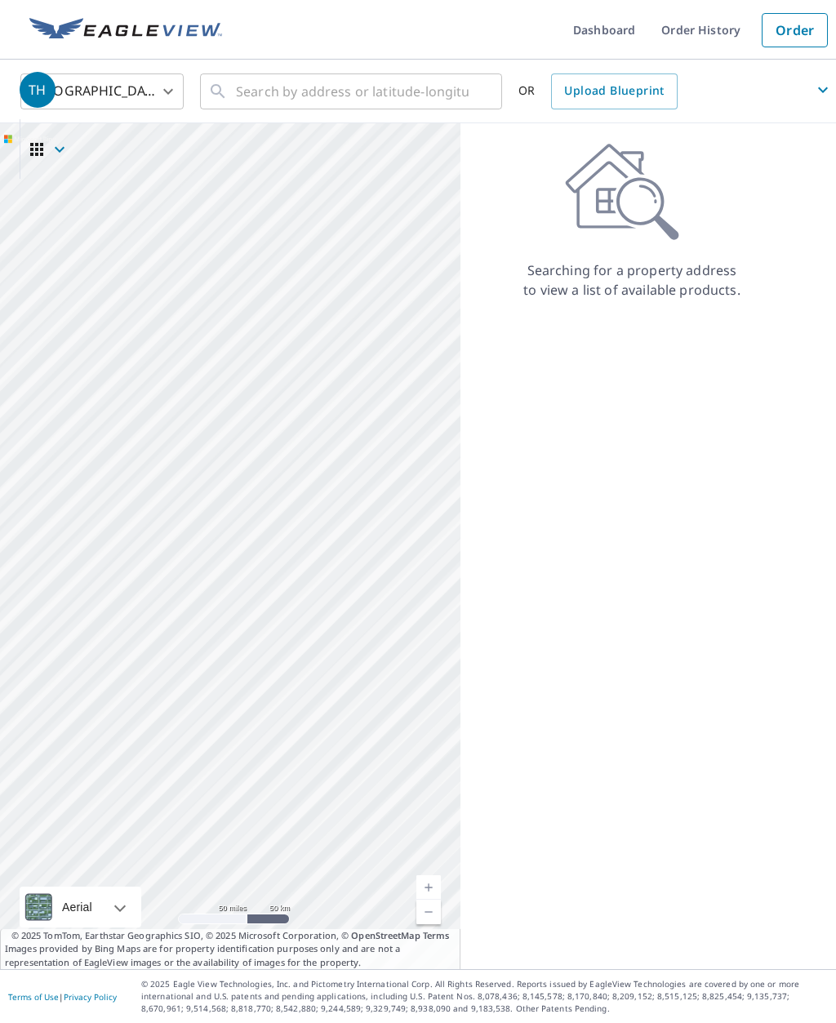
click at [416, 926] on div at bounding box center [230, 546] width 461 height 846
click at [426, 900] on link "Current Level 5, Zoom In" at bounding box center [429, 888] width 25 height 25
click at [424, 900] on link "Current Level 6, Zoom In" at bounding box center [429, 888] width 25 height 25
click at [418, 927] on div at bounding box center [230, 546] width 461 height 846
click at [419, 900] on link "Current Level 5, Zoom In" at bounding box center [429, 888] width 25 height 25
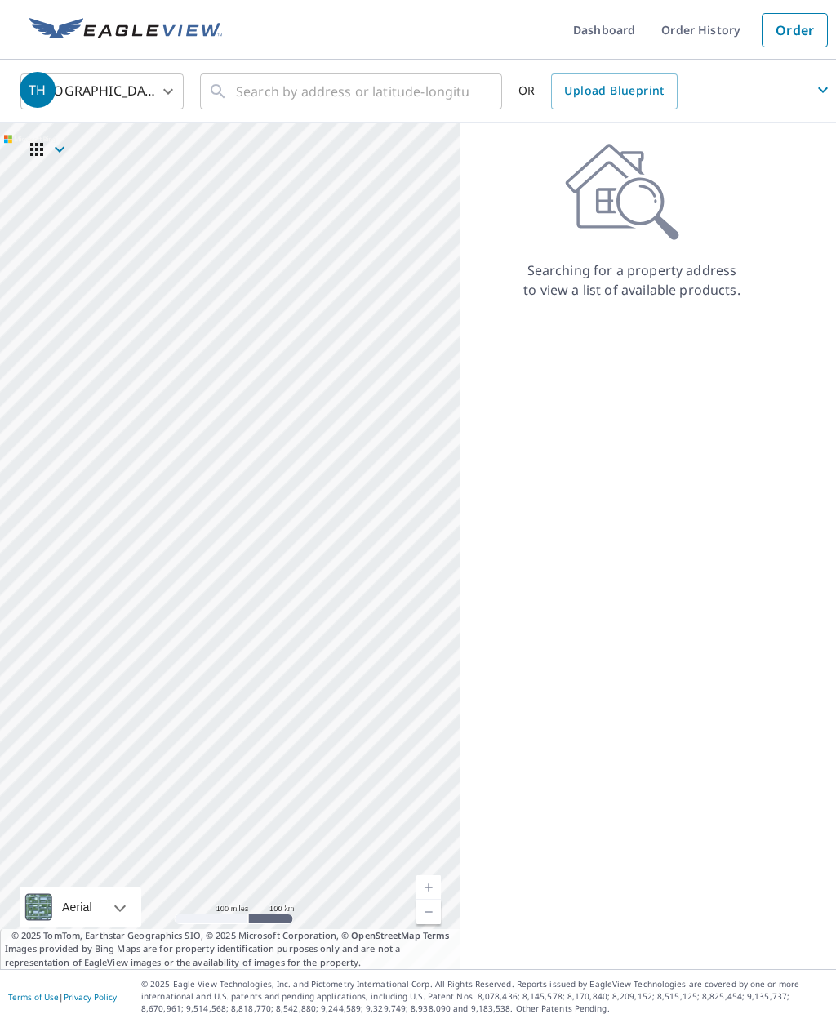
click at [425, 900] on link "Current Level 6, Zoom In" at bounding box center [429, 888] width 25 height 25
click at [426, 900] on link "Current Level 7, Zoom In" at bounding box center [429, 888] width 25 height 25
click at [426, 900] on link "Current Level 5, Zoom In" at bounding box center [429, 888] width 25 height 25
click at [426, 900] on link "Current Level 6, Zoom In" at bounding box center [429, 888] width 25 height 25
click at [428, 900] on link "Current Level 7, Zoom In" at bounding box center [429, 888] width 25 height 25
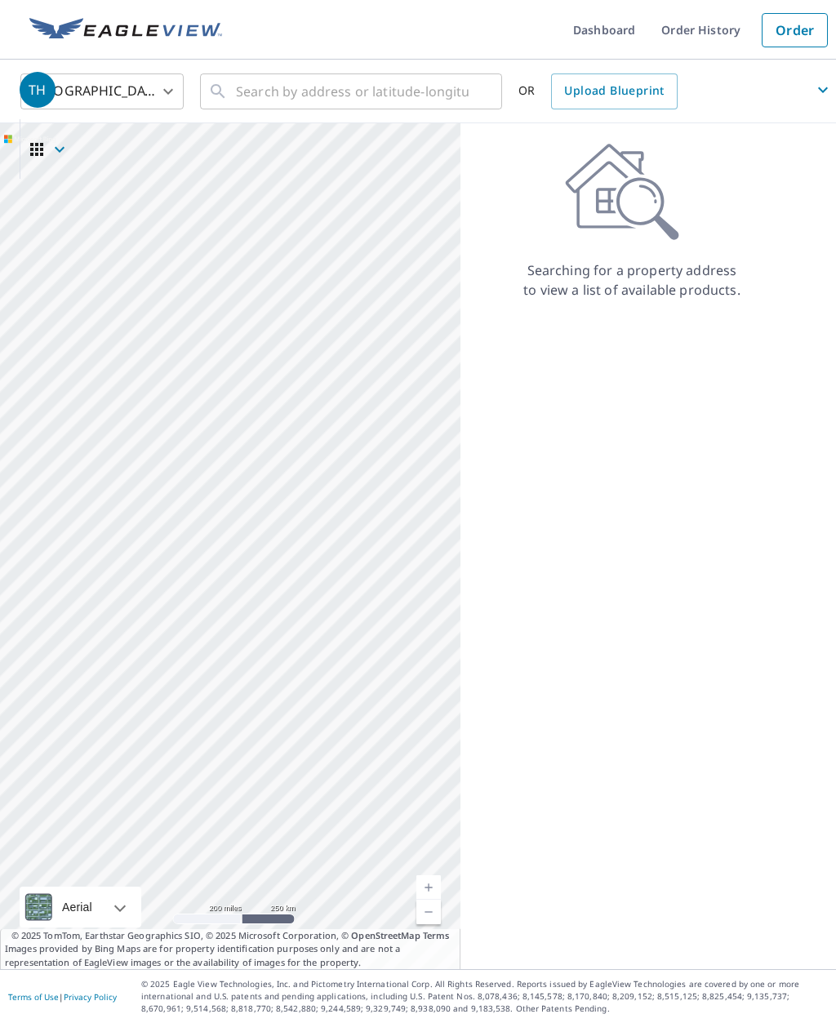
click at [432, 900] on link "Current Level 5, Zoom In" at bounding box center [429, 888] width 25 height 25
click at [432, 900] on link "Current Level 6, Zoom In" at bounding box center [429, 888] width 25 height 25
click at [429, 900] on link "Current Level 7, Zoom In" at bounding box center [429, 888] width 25 height 25
click at [431, 900] on link "Current Level 8, Zoom In" at bounding box center [429, 888] width 25 height 25
click at [427, 900] on link "Current Level 9, Zoom In" at bounding box center [429, 888] width 25 height 25
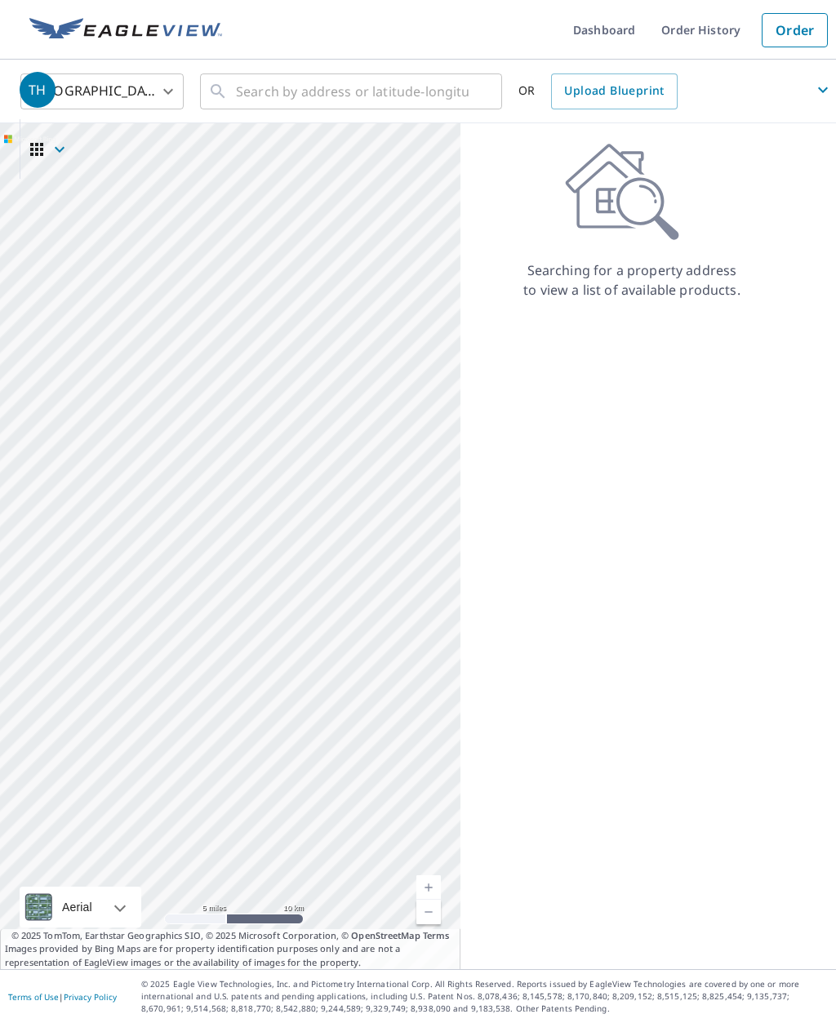
click at [435, 900] on link "Current Level 10, Zoom In" at bounding box center [429, 888] width 25 height 25
click at [460, 713] on div at bounding box center [230, 546] width 461 height 846
click at [432, 900] on link "Current Level 5, Zoom In" at bounding box center [429, 888] width 25 height 25
click at [434, 900] on link "Current Level 6, Zoom In" at bounding box center [429, 888] width 25 height 25
click at [433, 900] on link "Current Level 7, Zoom In" at bounding box center [429, 888] width 25 height 25
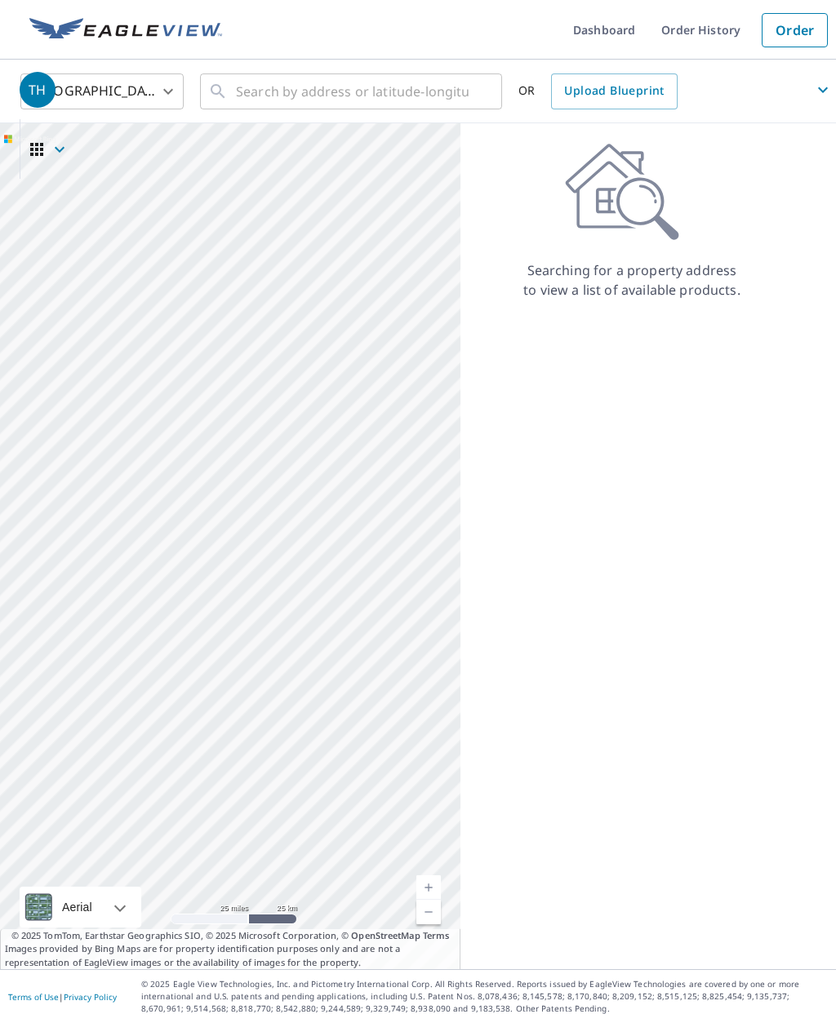
click at [424, 925] on link "Current Level 8, Zoom Out" at bounding box center [429, 912] width 25 height 25
click at [600, 16] on link "Dashboard" at bounding box center [604, 30] width 88 height 60
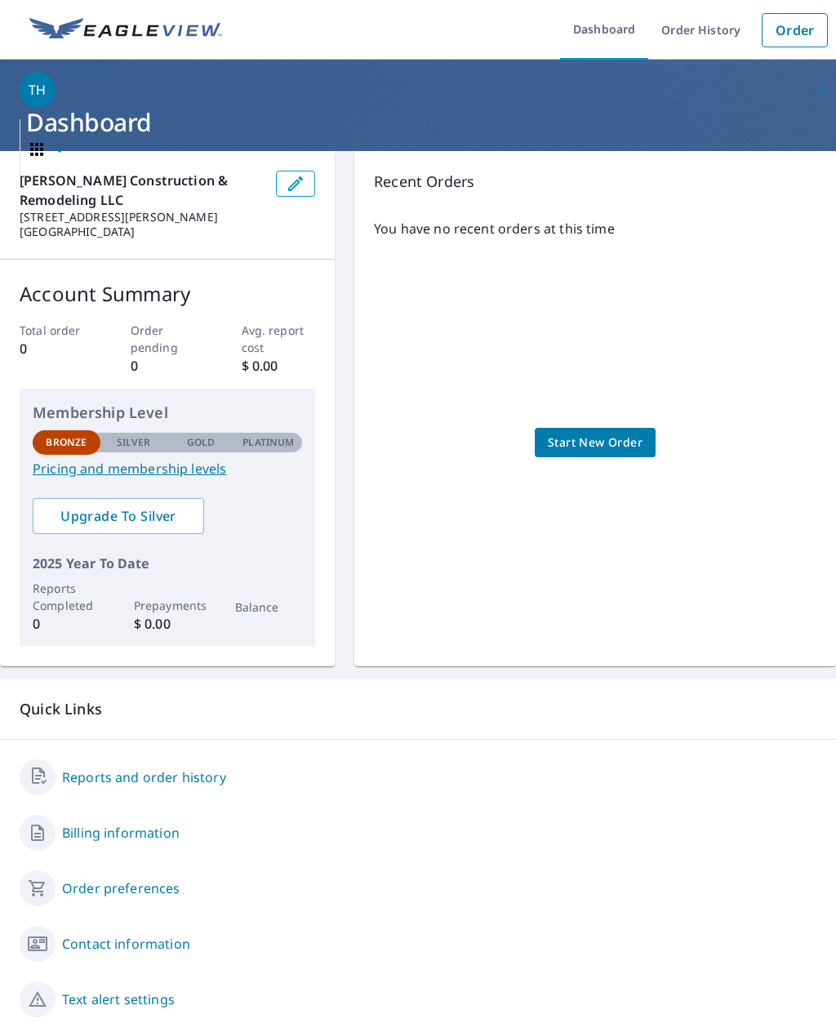
click at [35, 167] on span "button" at bounding box center [50, 149] width 46 height 39
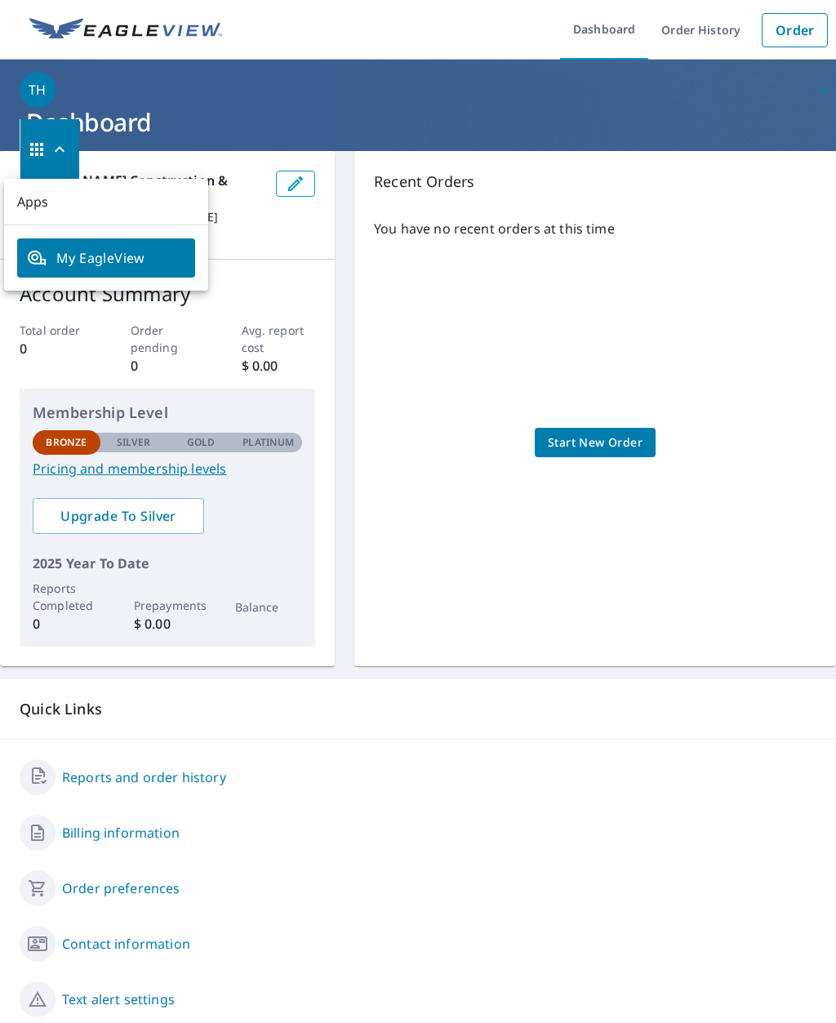
click at [39, 152] on icon "button" at bounding box center [37, 150] width 20 height 20
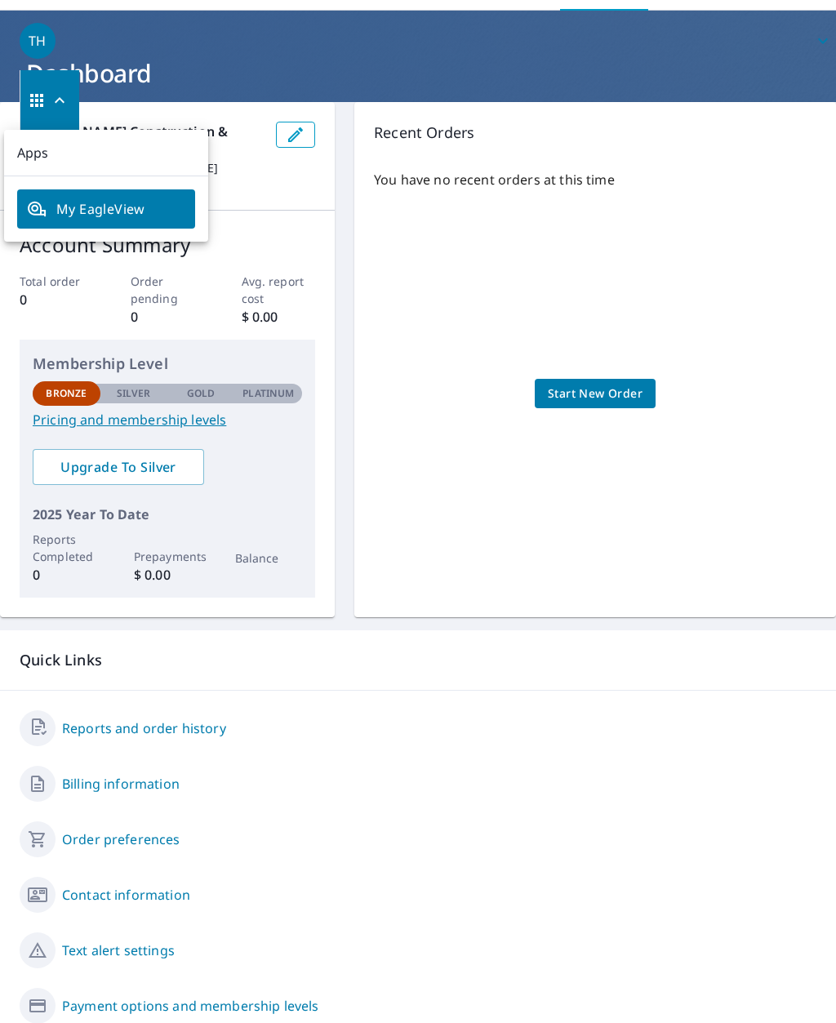
scroll to position [48, 0]
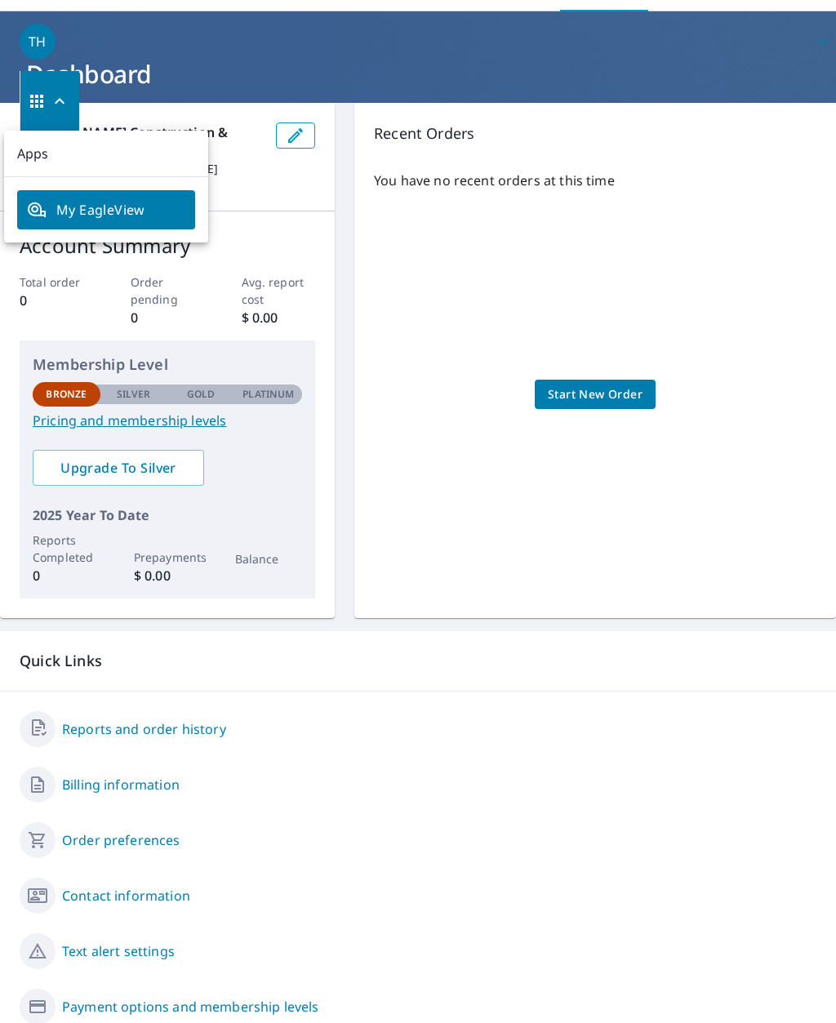
click at [321, 711] on div "Reports and order history" at bounding box center [418, 729] width 797 height 36
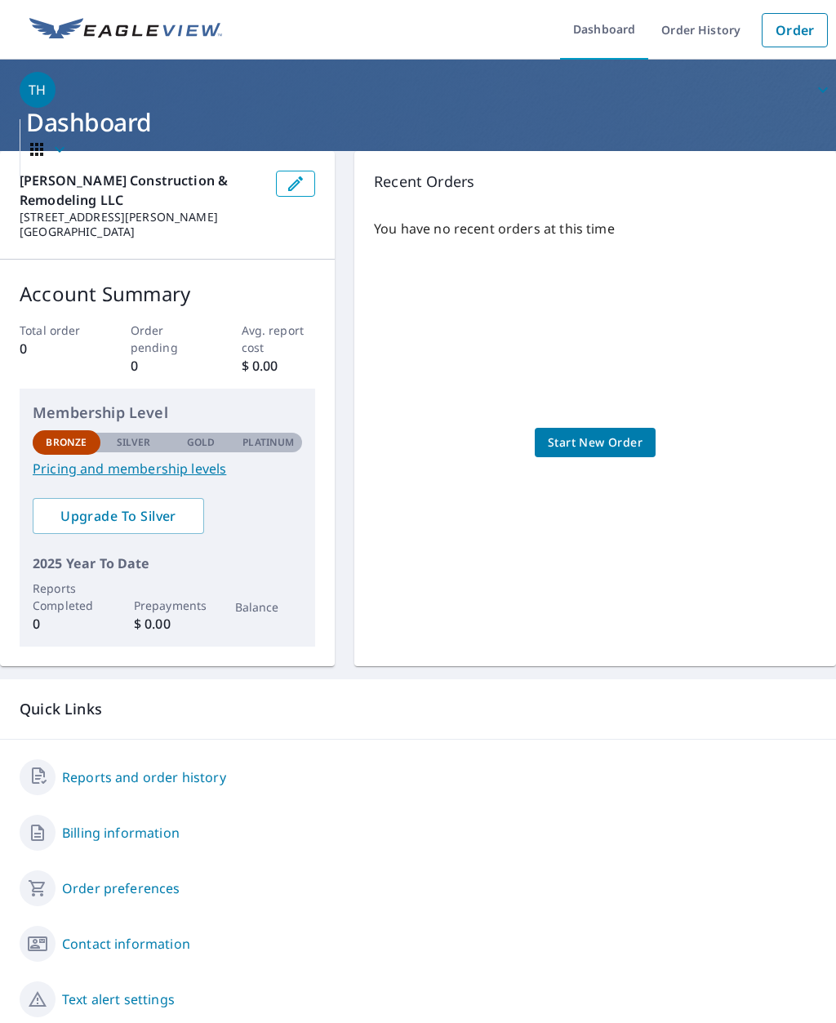
scroll to position [0, 0]
click at [564, 438] on span "Start New Order" at bounding box center [595, 443] width 95 height 20
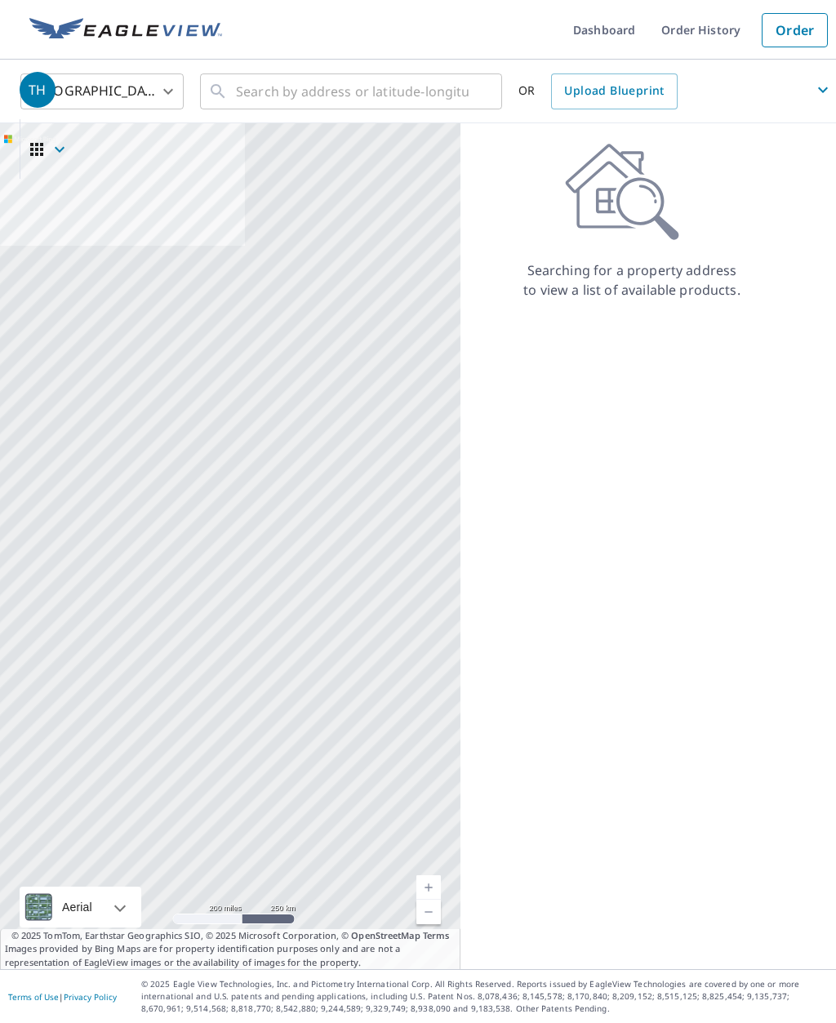
click at [270, 87] on span "TH" at bounding box center [428, 89] width 817 height 39
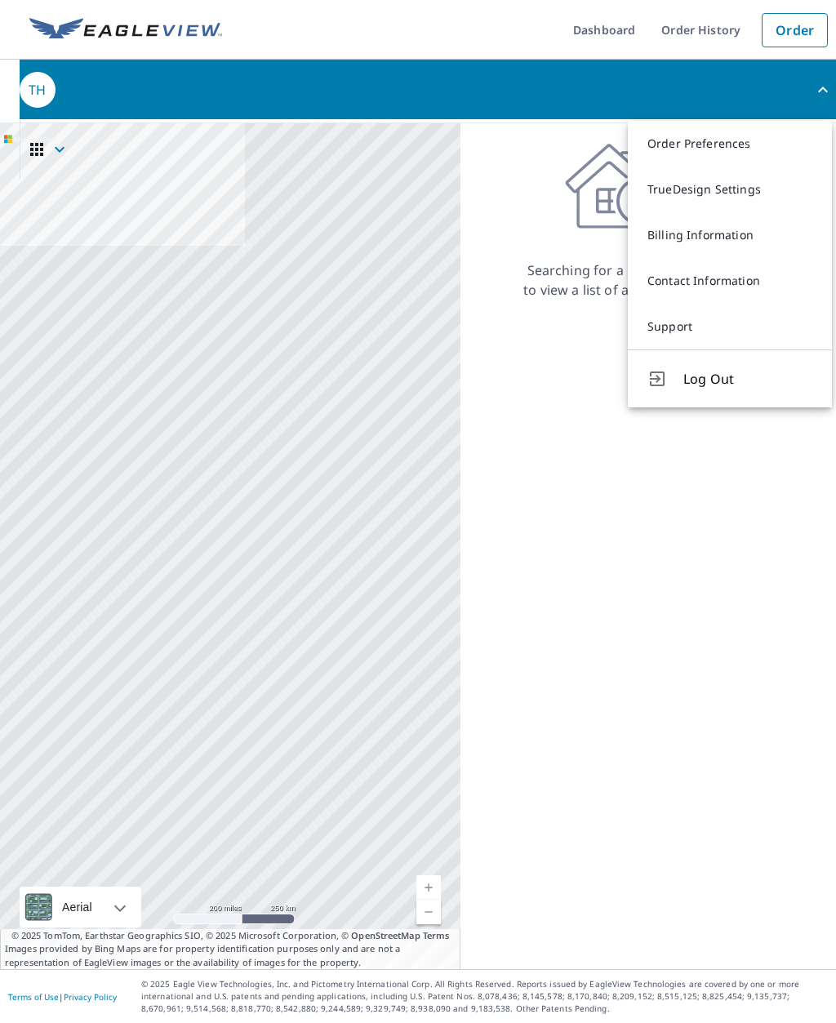
click at [520, 635] on div "Searching for a property address to view a list of available products." at bounding box center [632, 546] width 343 height 846
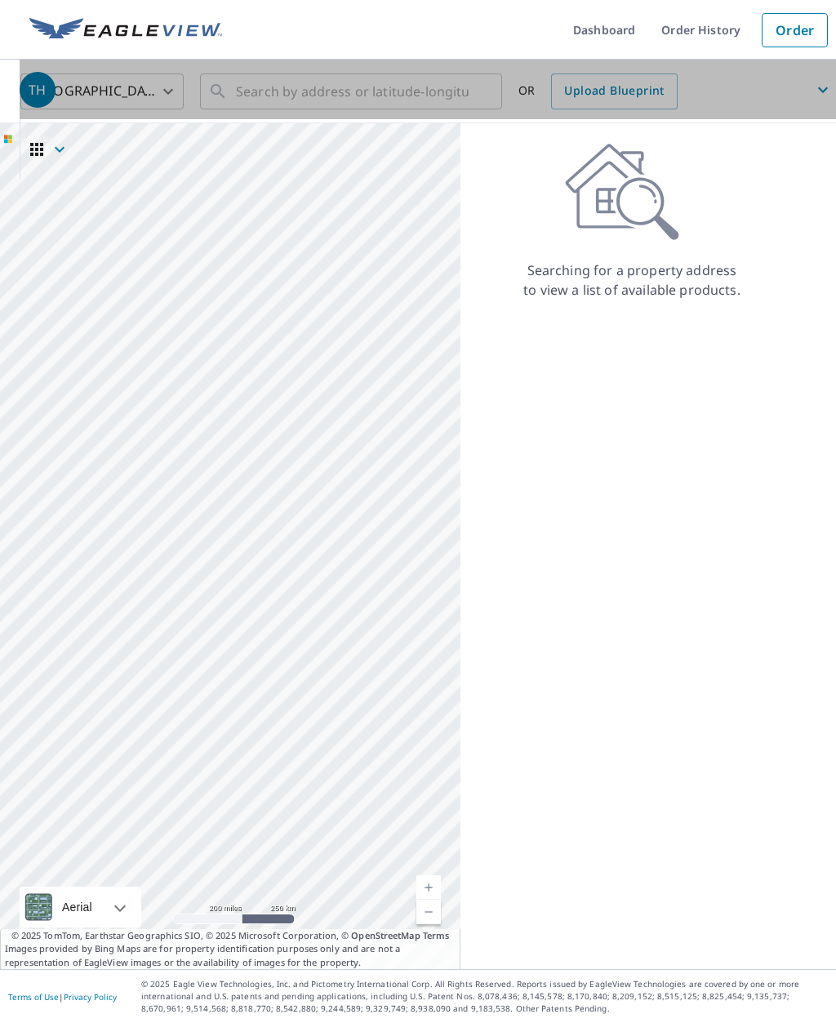
click at [823, 96] on icon "button" at bounding box center [823, 90] width 20 height 20
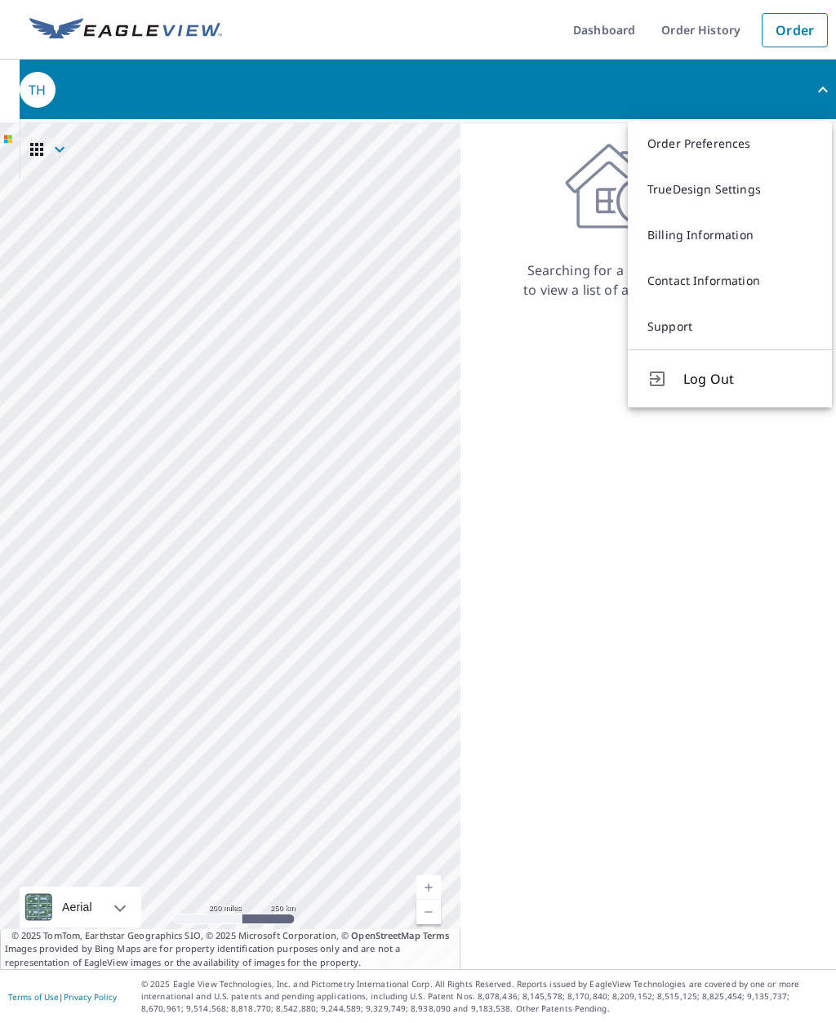
click at [559, 611] on div "Searching for a property address to view a list of available products." at bounding box center [632, 546] width 343 height 846
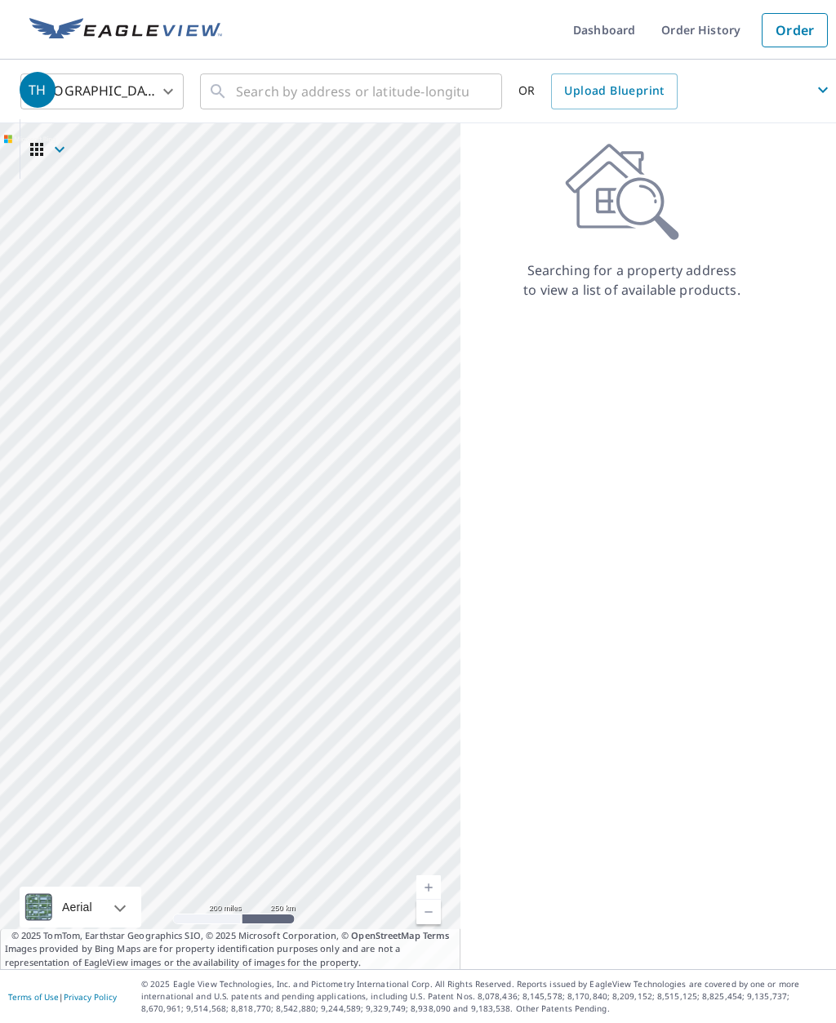
click at [309, 90] on span "TH" at bounding box center [428, 89] width 817 height 39
click at [527, 671] on div "Searching for a property address to view a list of available products." at bounding box center [632, 546] width 343 height 846
click at [644, 234] on icon at bounding box center [622, 192] width 114 height 98
click at [629, 184] on icon at bounding box center [648, 208] width 62 height 62
click at [658, 259] on div "Searching for a property address to view a list of available products." at bounding box center [632, 221] width 343 height 157
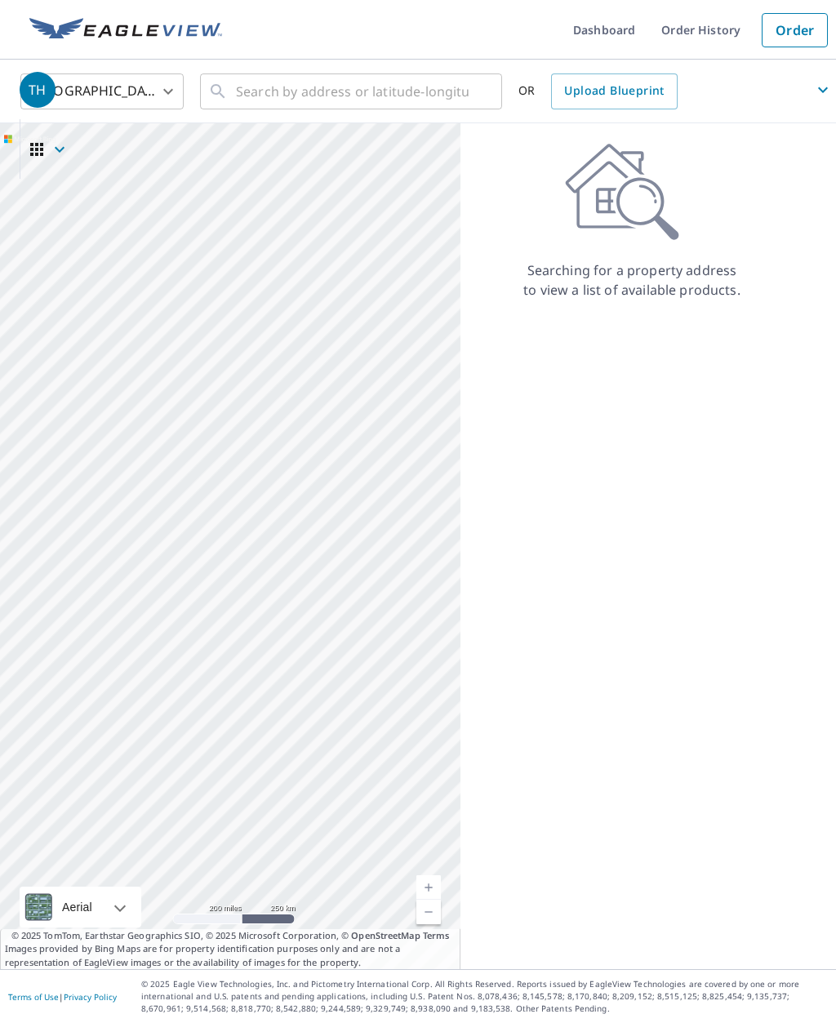
click at [631, 233] on icon at bounding box center [622, 192] width 114 height 98
click at [631, 197] on icon at bounding box center [622, 192] width 114 height 98
click at [580, 286] on p "Searching for a property address to view a list of available products." at bounding box center [632, 280] width 219 height 39
click at [592, 180] on icon at bounding box center [622, 192] width 114 height 98
click at [586, 231] on icon at bounding box center [622, 192] width 114 height 98
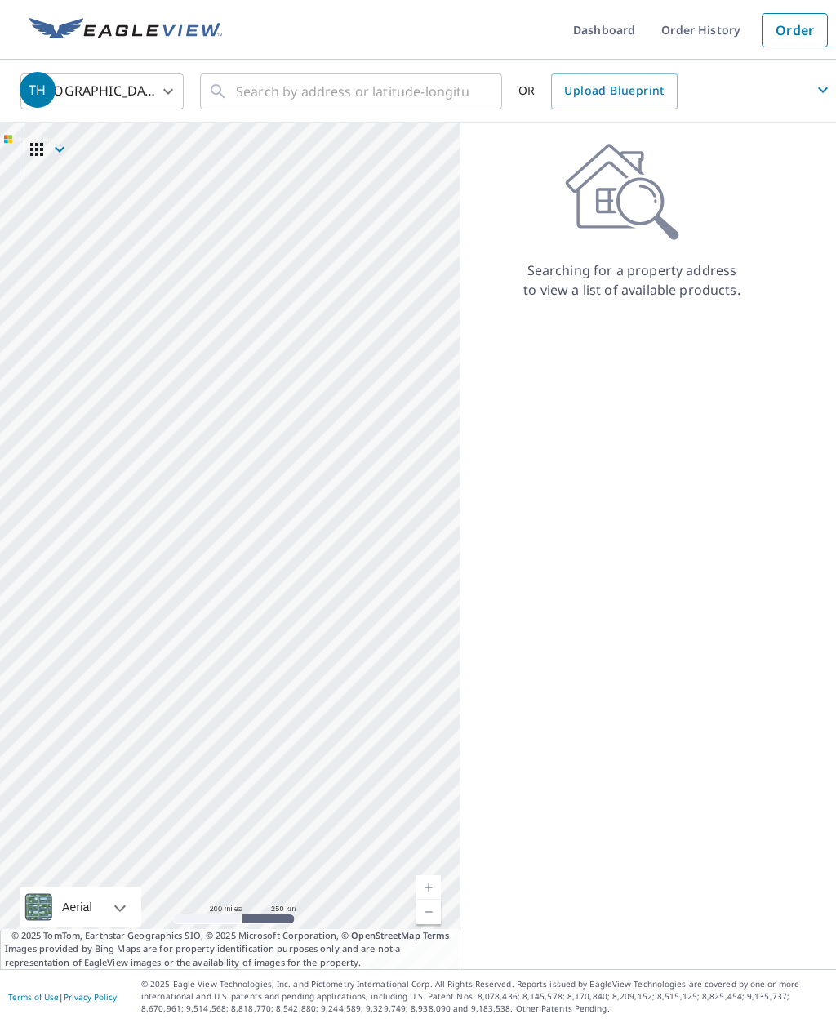
click at [589, 323] on div "Searching for a property address to view a list of available products." at bounding box center [632, 546] width 343 height 846
click at [586, 186] on icon at bounding box center [622, 192] width 114 height 98
click at [591, 318] on div "Searching for a property address to view a list of available products." at bounding box center [632, 546] width 343 height 846
click at [577, 194] on icon at bounding box center [605, 186] width 79 height 84
click at [582, 185] on icon at bounding box center [605, 186] width 79 height 84
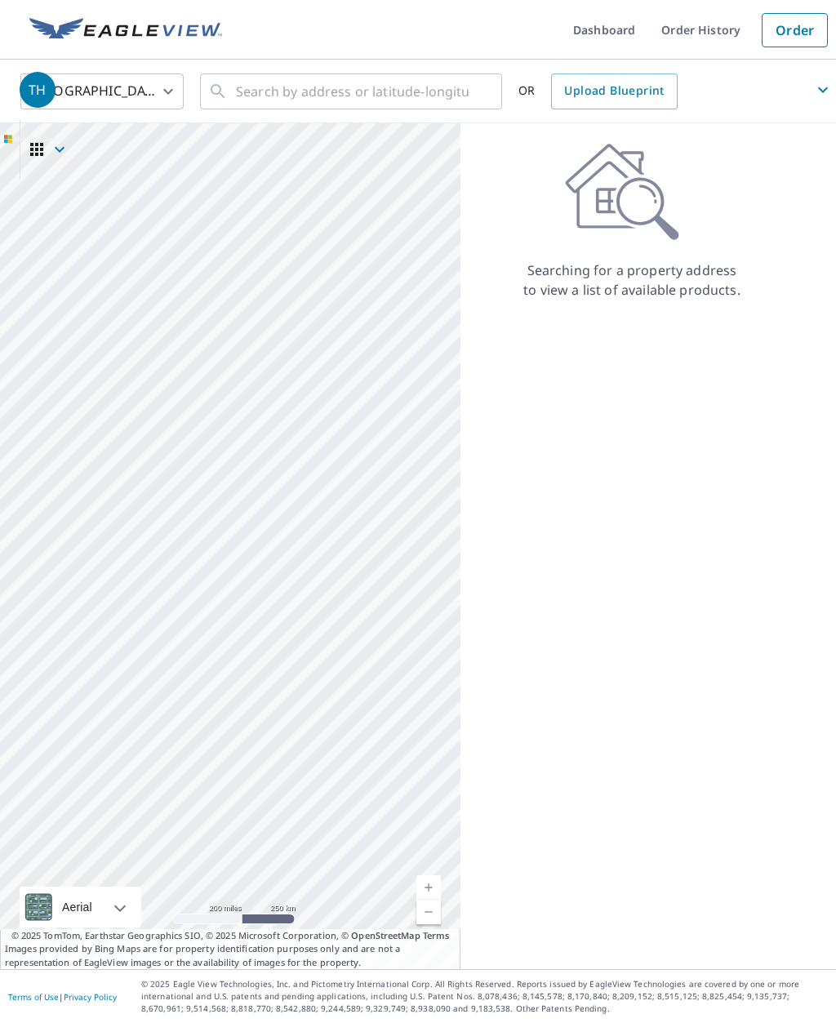
click at [551, 260] on div "Searching for a property address to view a list of available products." at bounding box center [632, 221] width 343 height 157
click at [540, 328] on div "Searching for a property address to view a list of available products." at bounding box center [632, 546] width 343 height 846
click at [597, 323] on div "Searching for a property address to view a list of available products." at bounding box center [632, 546] width 343 height 846
click at [657, 281] on p "Searching for a property address to view a list of available products." at bounding box center [632, 280] width 219 height 39
click at [694, 299] on p "Searching for a property address to view a list of available products." at bounding box center [632, 280] width 219 height 39
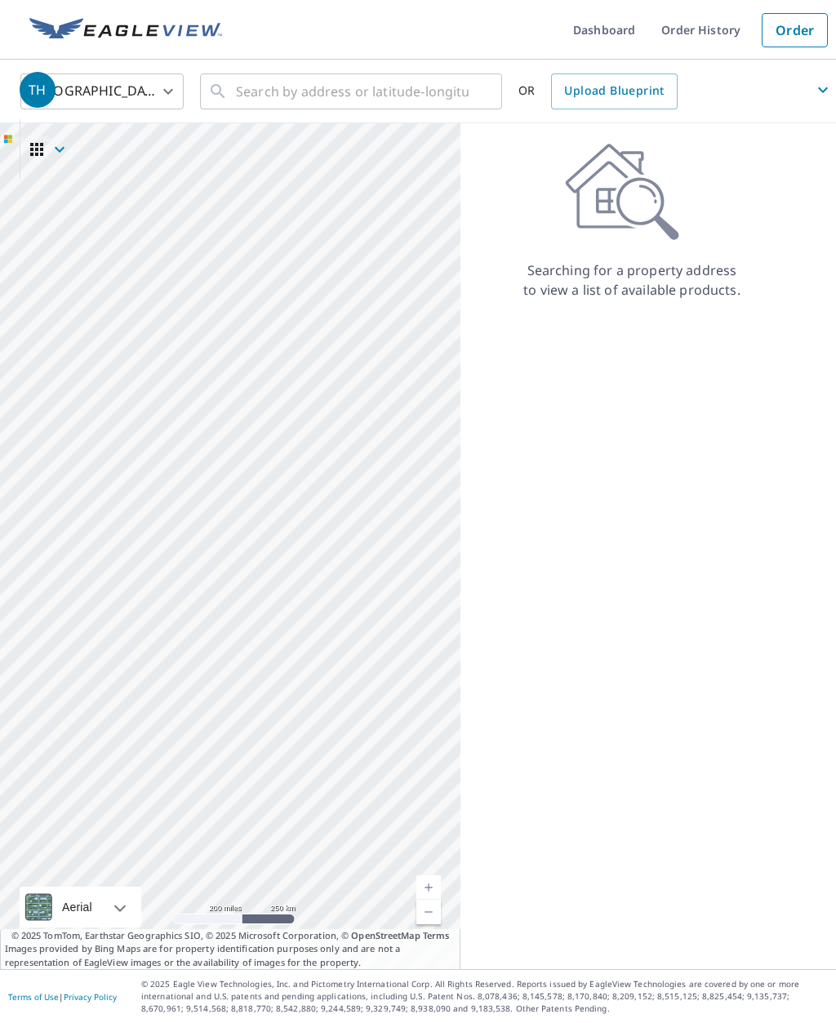
click at [589, 296] on p "Searching for a property address to view a list of available products." at bounding box center [632, 280] width 219 height 39
click at [595, 186] on icon at bounding box center [622, 192] width 114 height 98
click at [424, 900] on link "Current Level 5, Zoom In" at bounding box center [429, 888] width 25 height 25
click at [428, 900] on link "Current Level 5, Zoom In" at bounding box center [429, 888] width 25 height 25
click at [429, 900] on link "Current Level 6, Zoom In" at bounding box center [429, 888] width 25 height 25
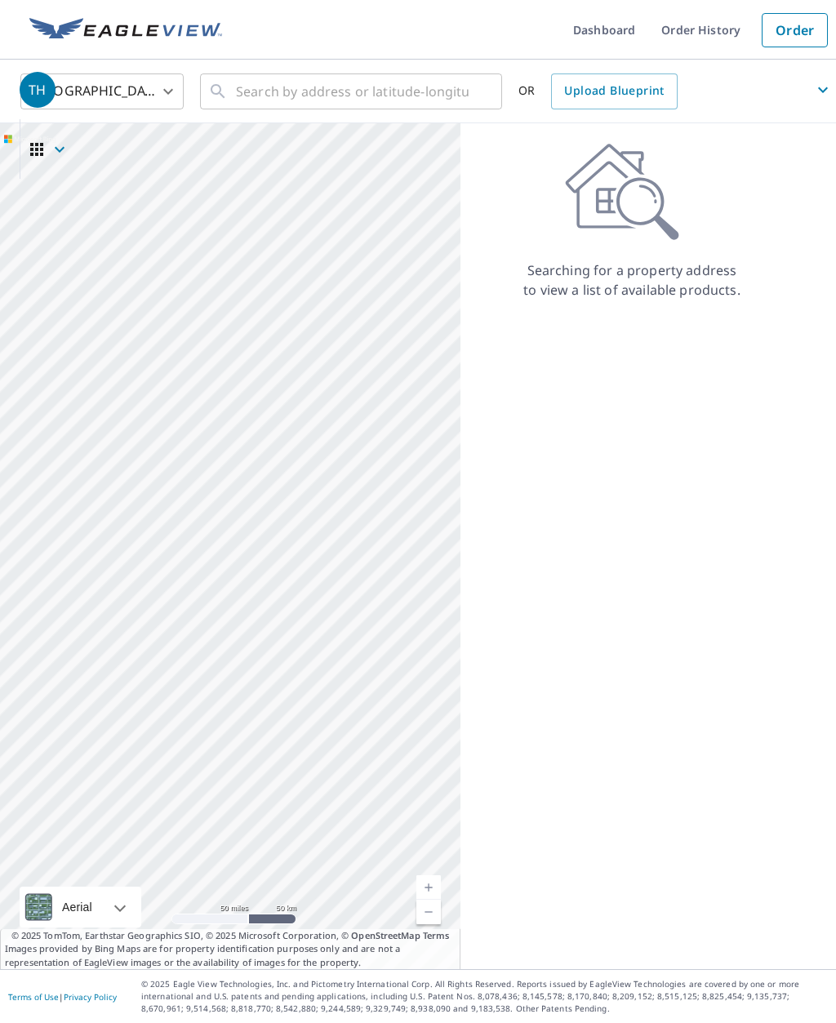
click at [426, 900] on link "Current Level 7, Zoom In" at bounding box center [429, 888] width 25 height 25
click at [433, 900] on link "Current Level 8, Zoom In" at bounding box center [429, 888] width 25 height 25
click at [425, 900] on link "Current Level 9, Zoom In" at bounding box center [429, 888] width 25 height 25
click at [429, 900] on link "Current Level 10, Zoom In" at bounding box center [429, 888] width 25 height 25
click at [427, 900] on link "Current Level 11, Zoom In" at bounding box center [429, 888] width 25 height 25
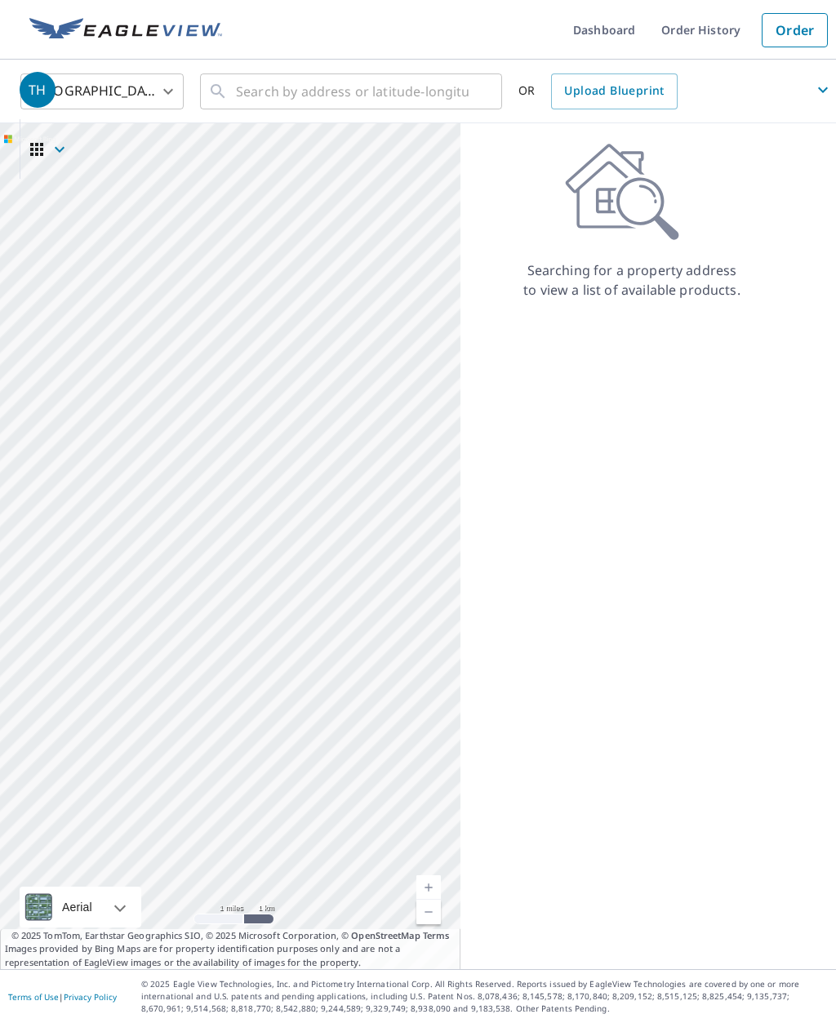
click at [428, 900] on link "Current Level 12, Zoom In" at bounding box center [429, 888] width 25 height 25
click at [430, 900] on link "Current Level 13, Zoom In" at bounding box center [429, 888] width 25 height 25
click at [427, 900] on link "Current Level 14, Zoom In" at bounding box center [429, 888] width 25 height 25
click at [426, 900] on link "Current Level 15, Zoom In" at bounding box center [429, 888] width 25 height 25
click at [424, 900] on link "Current Level 16, Zoom In" at bounding box center [429, 888] width 25 height 25
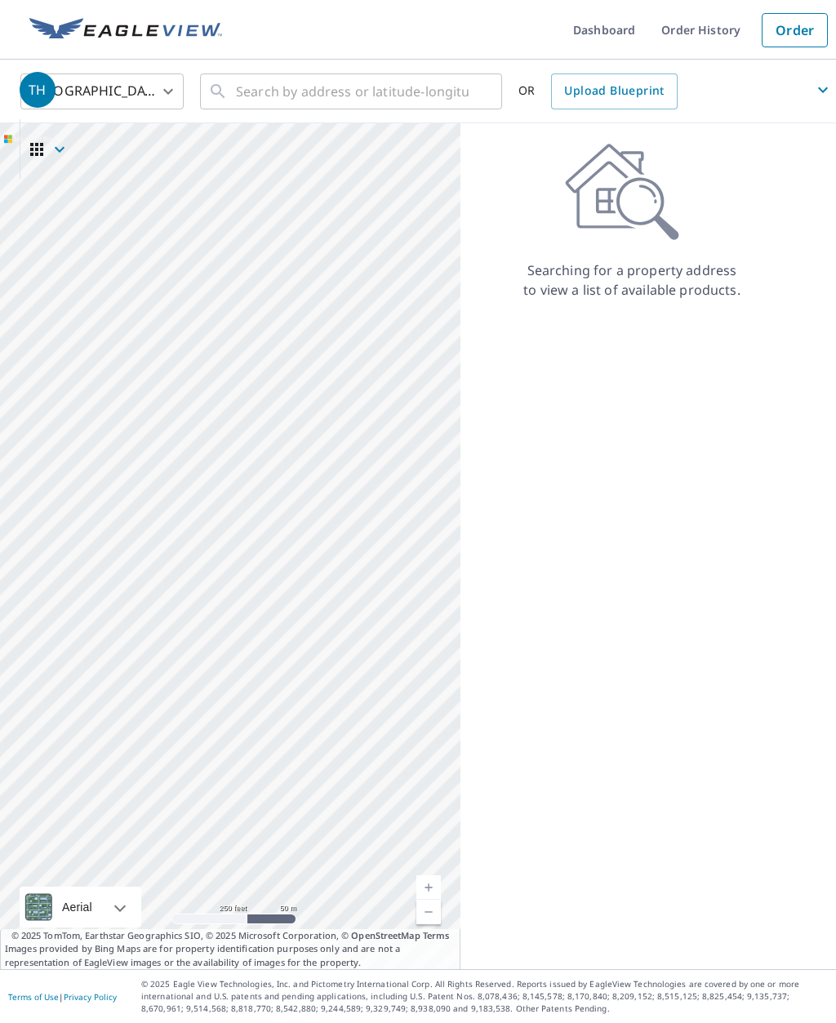
click at [425, 900] on link "Current Level 17, Zoom In" at bounding box center [429, 888] width 25 height 25
click at [426, 900] on link "Current Level 18, Zoom In" at bounding box center [429, 888] width 25 height 25
click at [429, 900] on link "Current Level 19, Zoom In" at bounding box center [429, 888] width 25 height 25
click at [263, 96] on span "TH" at bounding box center [428, 89] width 817 height 39
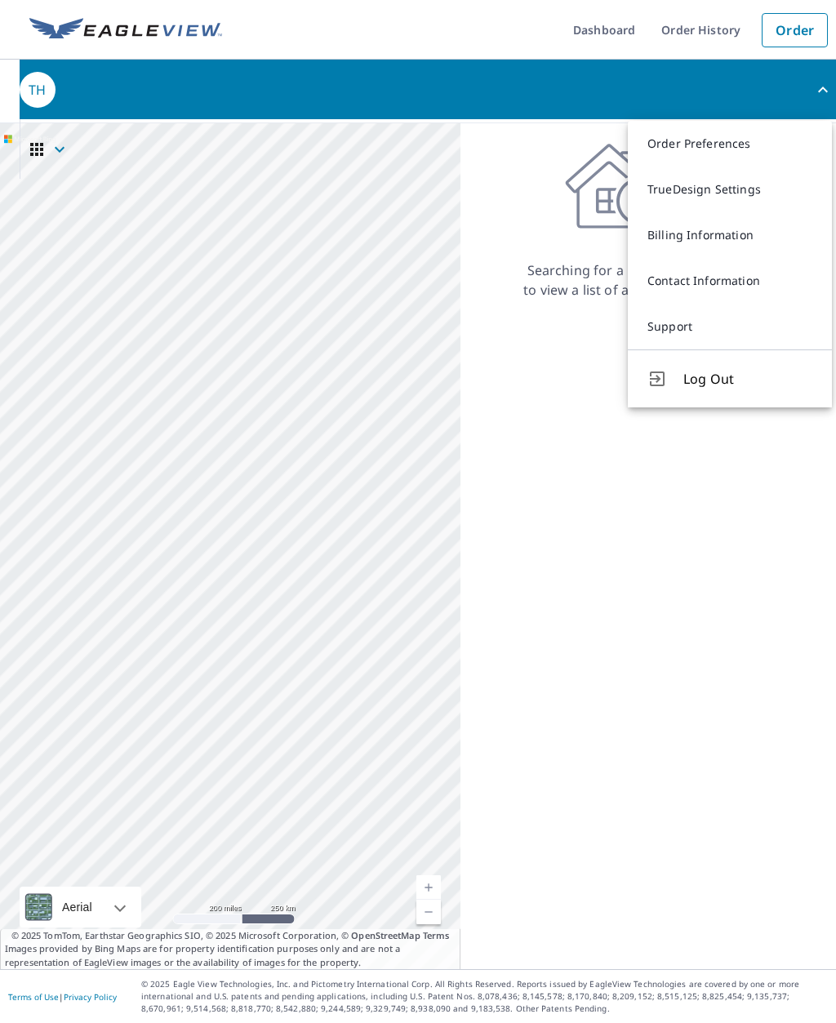
click at [730, 191] on link "TrueDesign Settings" at bounding box center [730, 190] width 204 height 46
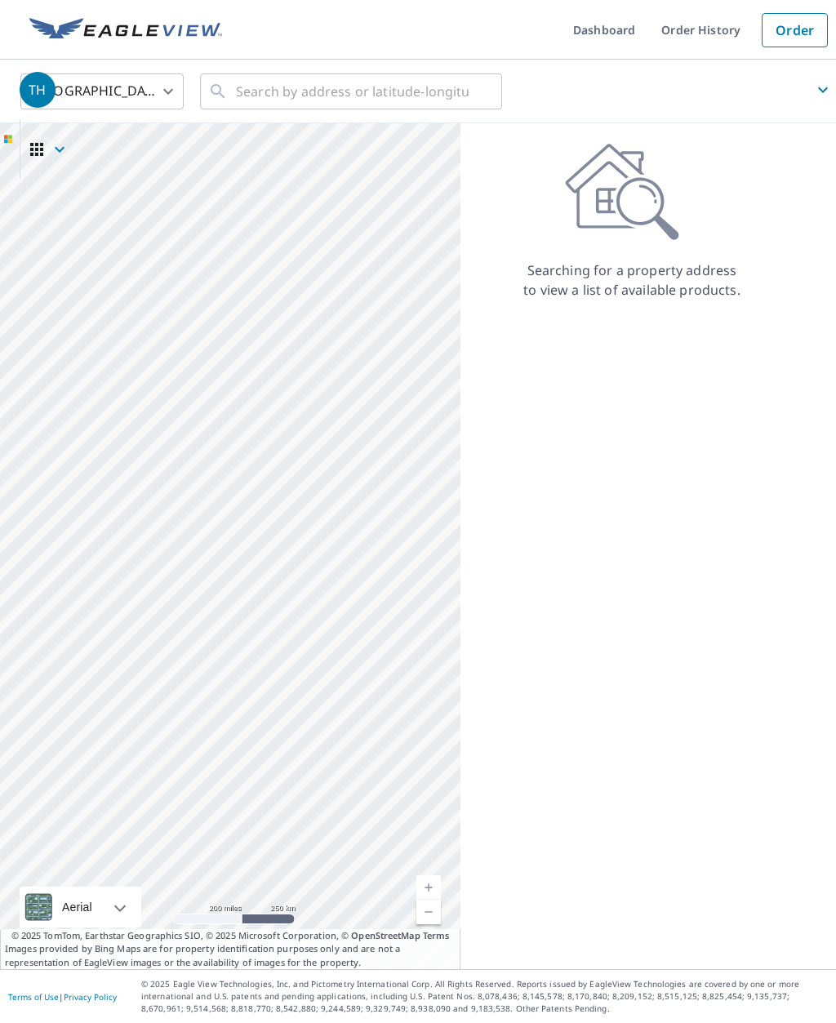
click at [255, 94] on span "TH" at bounding box center [428, 89] width 817 height 39
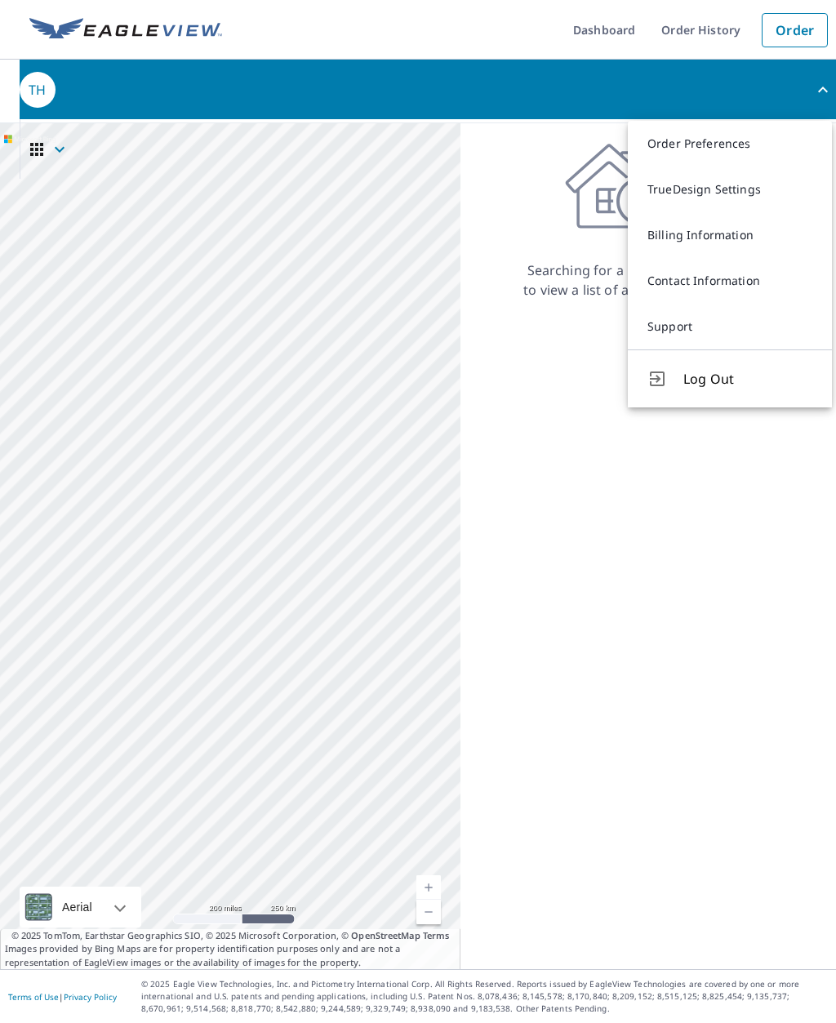
click at [722, 229] on link "Billing Information" at bounding box center [730, 235] width 204 height 46
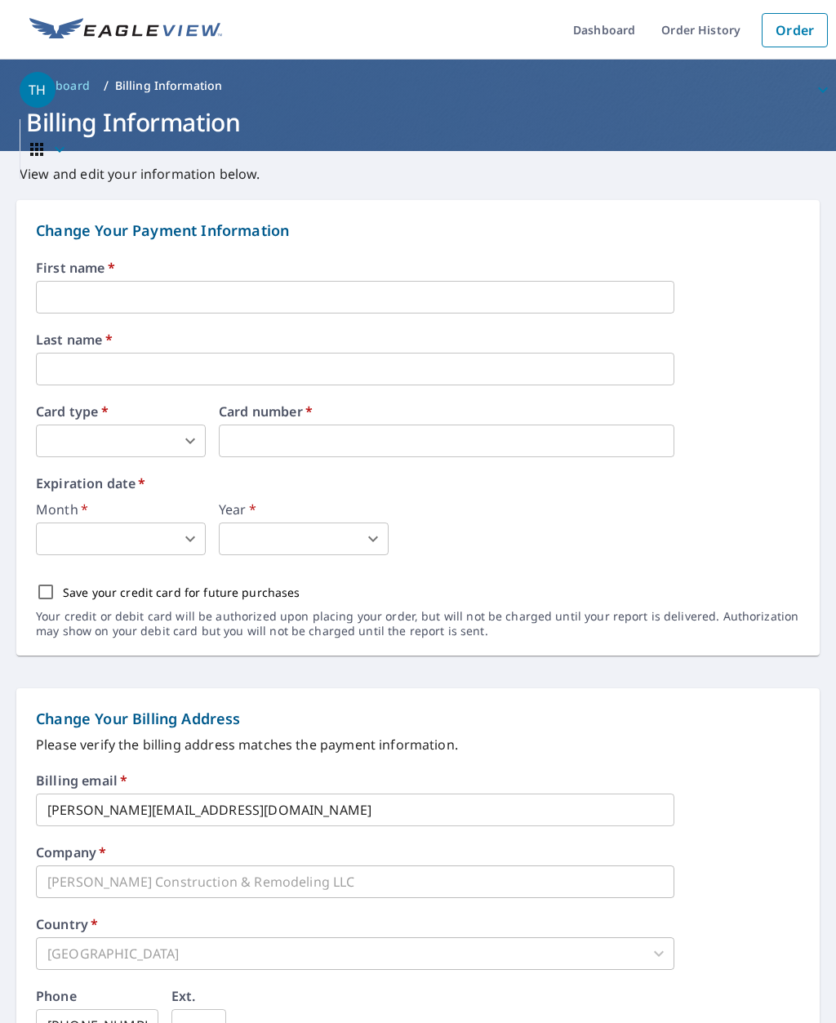
click at [799, 29] on link "Order" at bounding box center [795, 30] width 66 height 34
